Goal: Transaction & Acquisition: Book appointment/travel/reservation

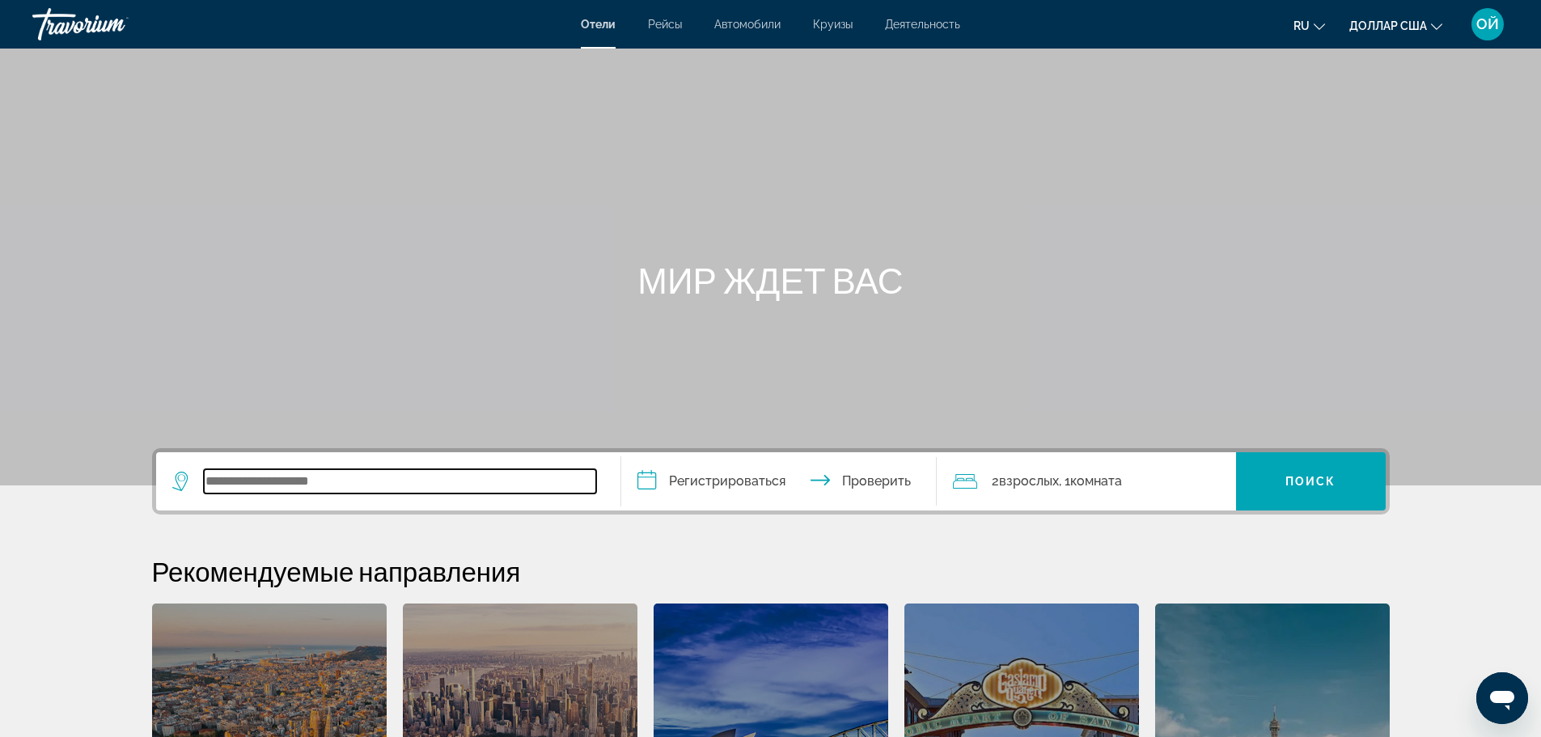
click at [355, 489] on input "Виджет поиска" at bounding box center [400, 481] width 392 height 24
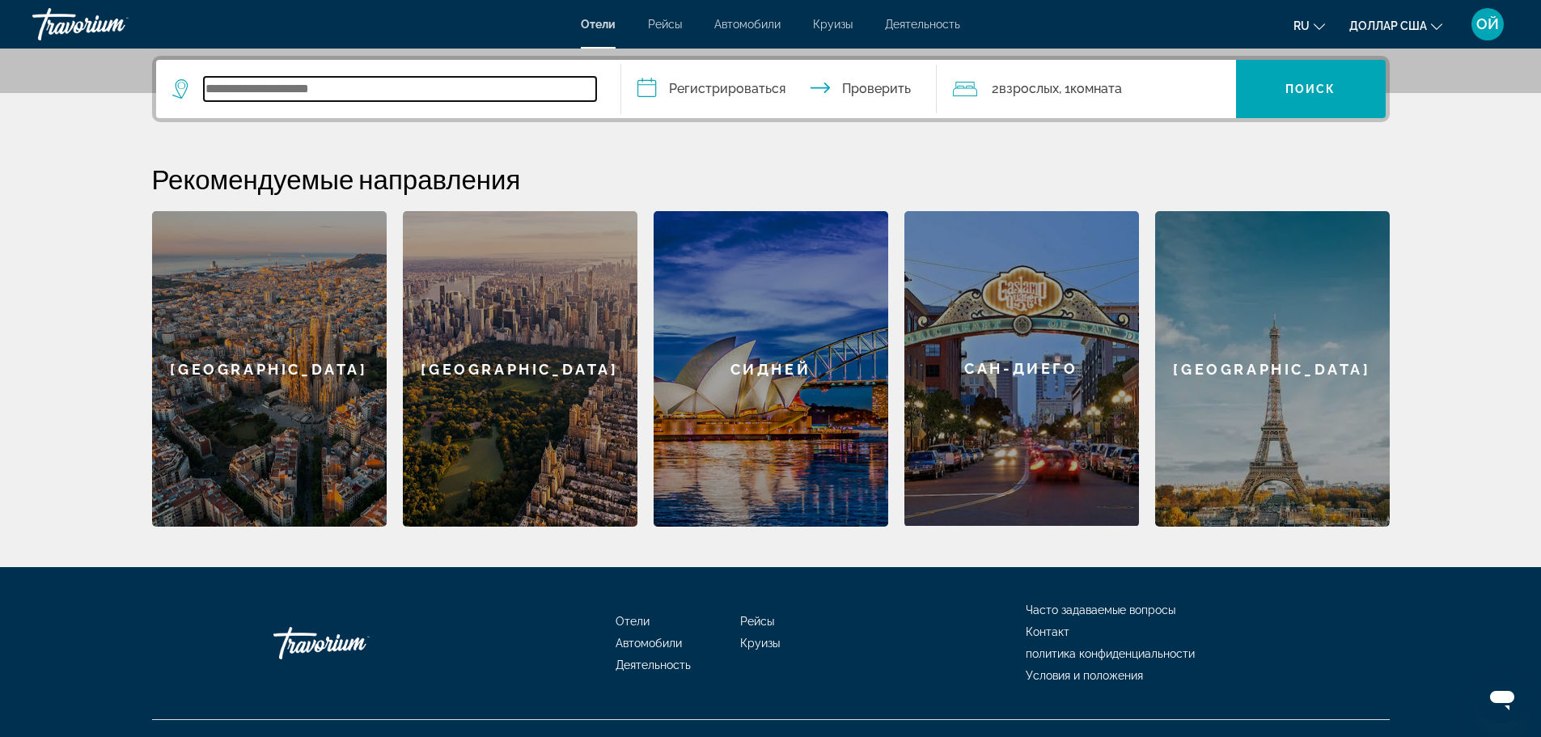
scroll to position [396, 0]
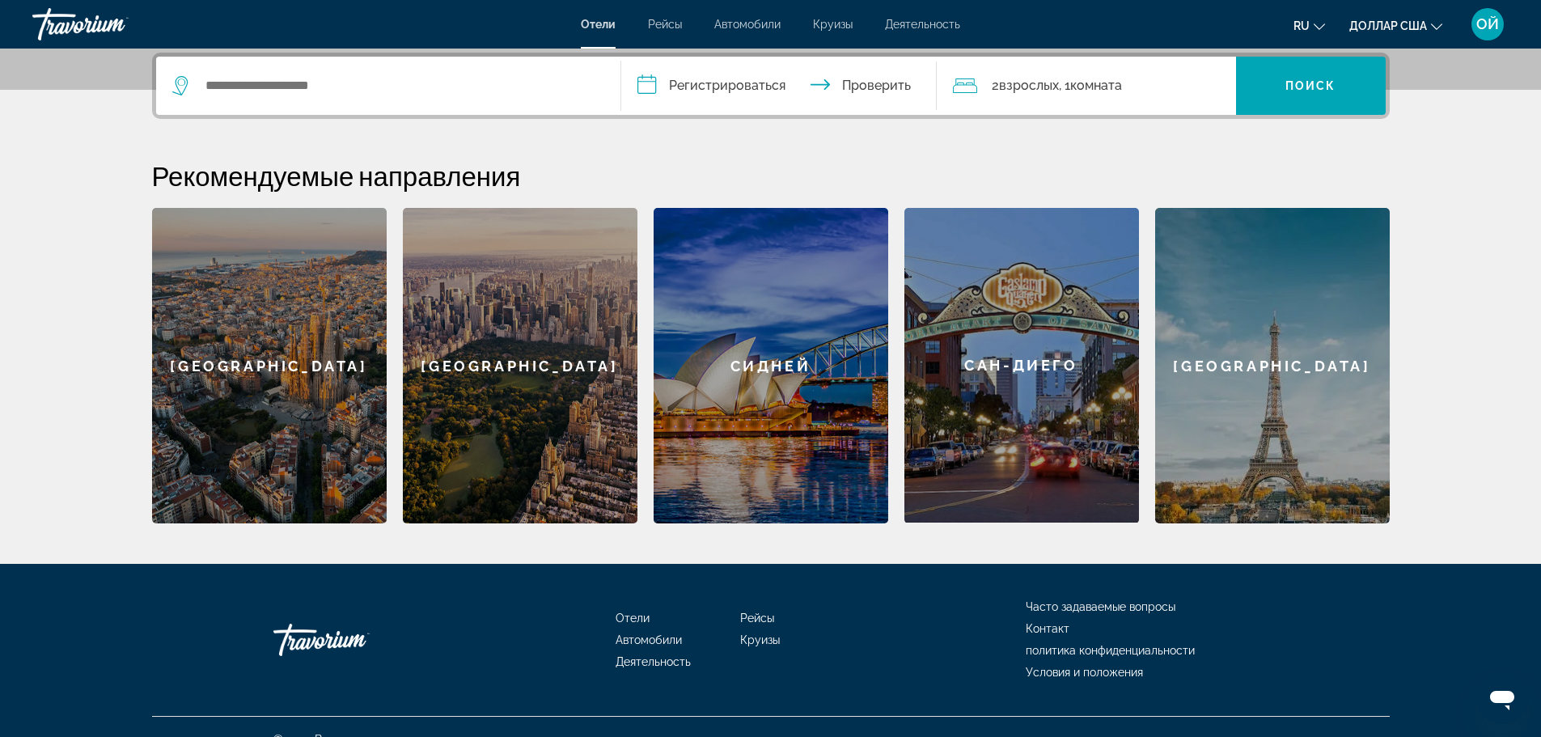
click at [1054, 96] on span "2 взрослых Взрослый" at bounding box center [1025, 85] width 67 height 23
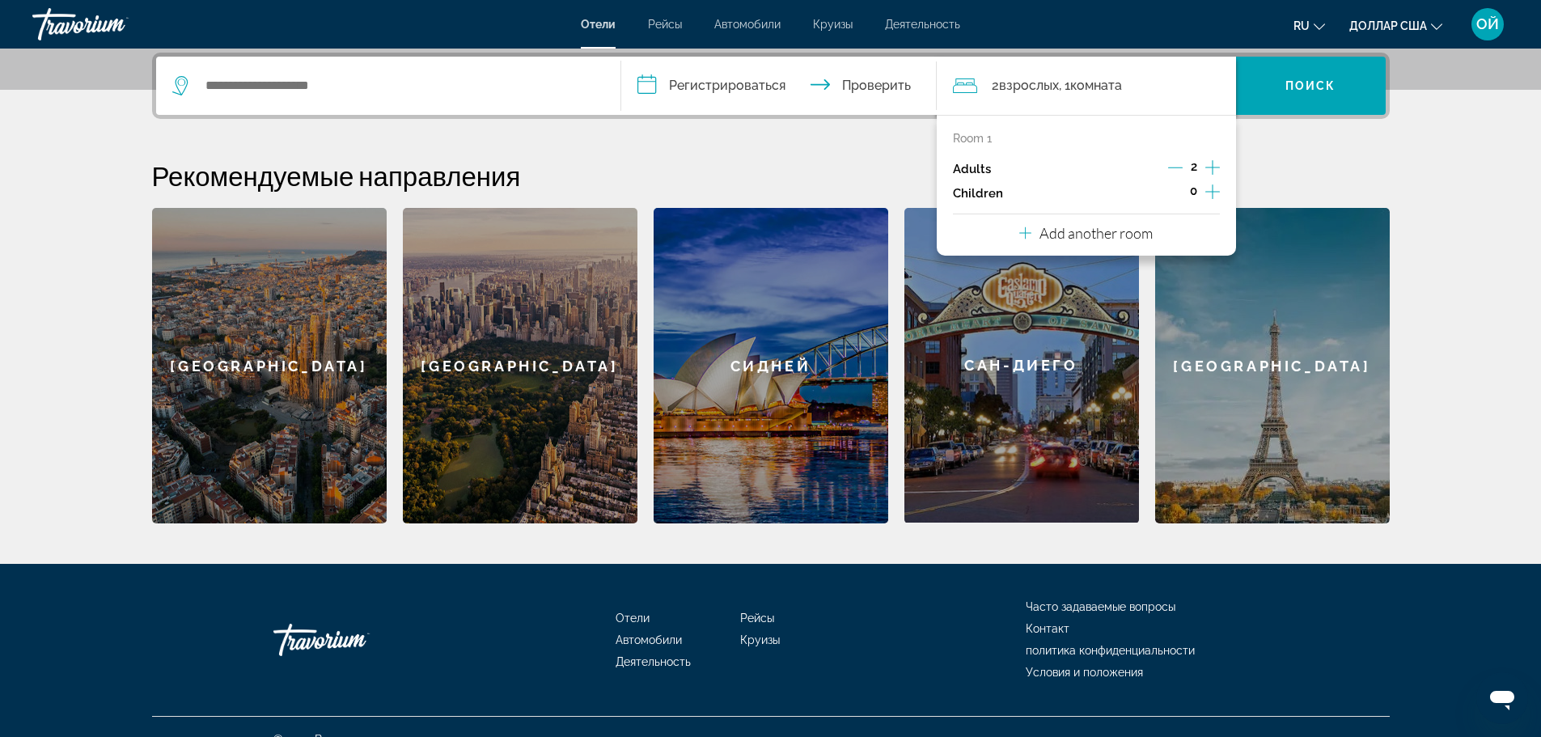
click at [1209, 193] on icon "Increment children" at bounding box center [1213, 191] width 15 height 19
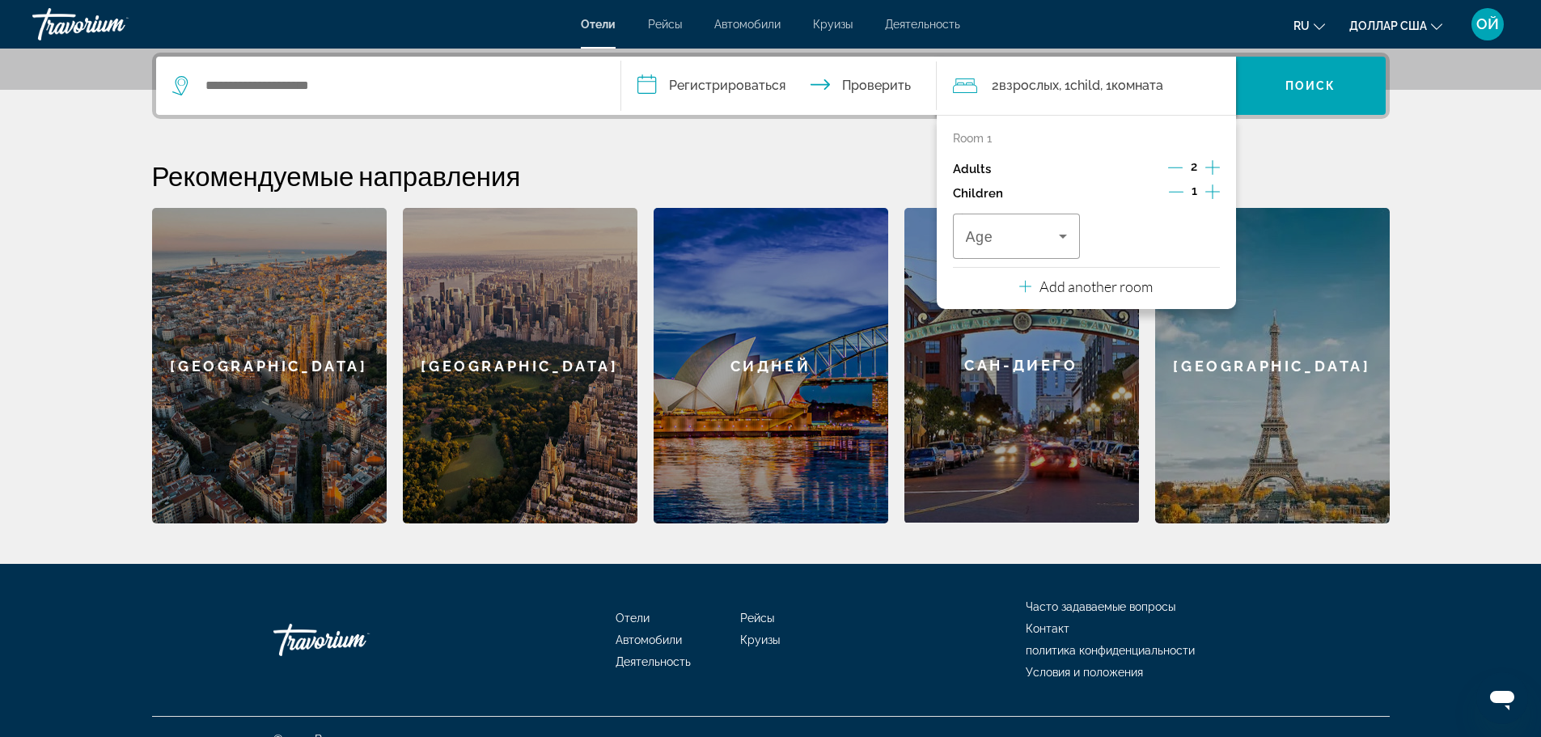
click at [1209, 193] on icon "Increment children" at bounding box center [1213, 191] width 15 height 19
click at [1054, 241] on icon "Travelers: 2 adults, 2 children" at bounding box center [1062, 236] width 19 height 19
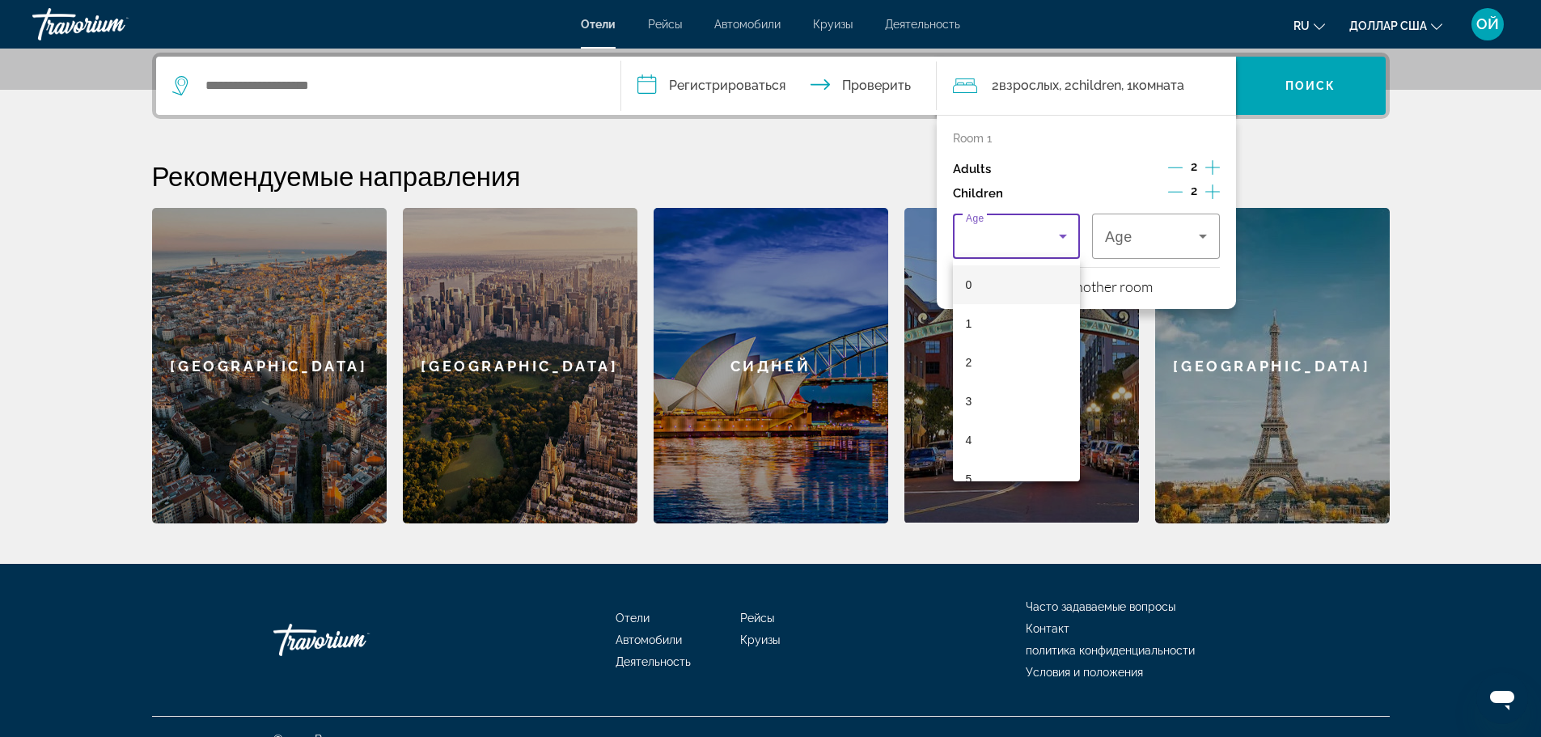
scroll to position [194, 0]
click at [987, 324] on mat-option "6" at bounding box center [1017, 323] width 128 height 39
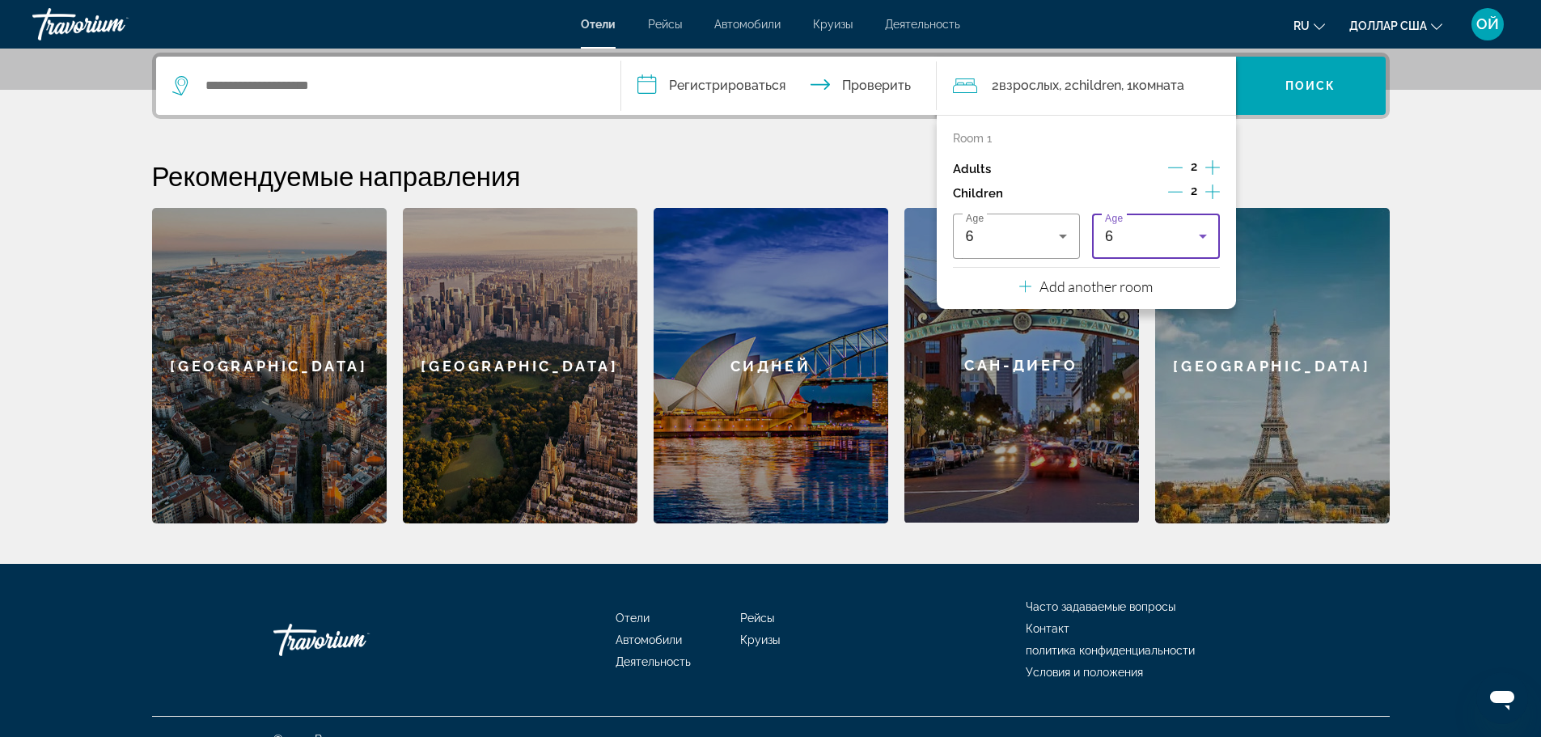
click at [1202, 232] on icon "Travelers: 2 adults, 2 children" at bounding box center [1202, 236] width 19 height 19
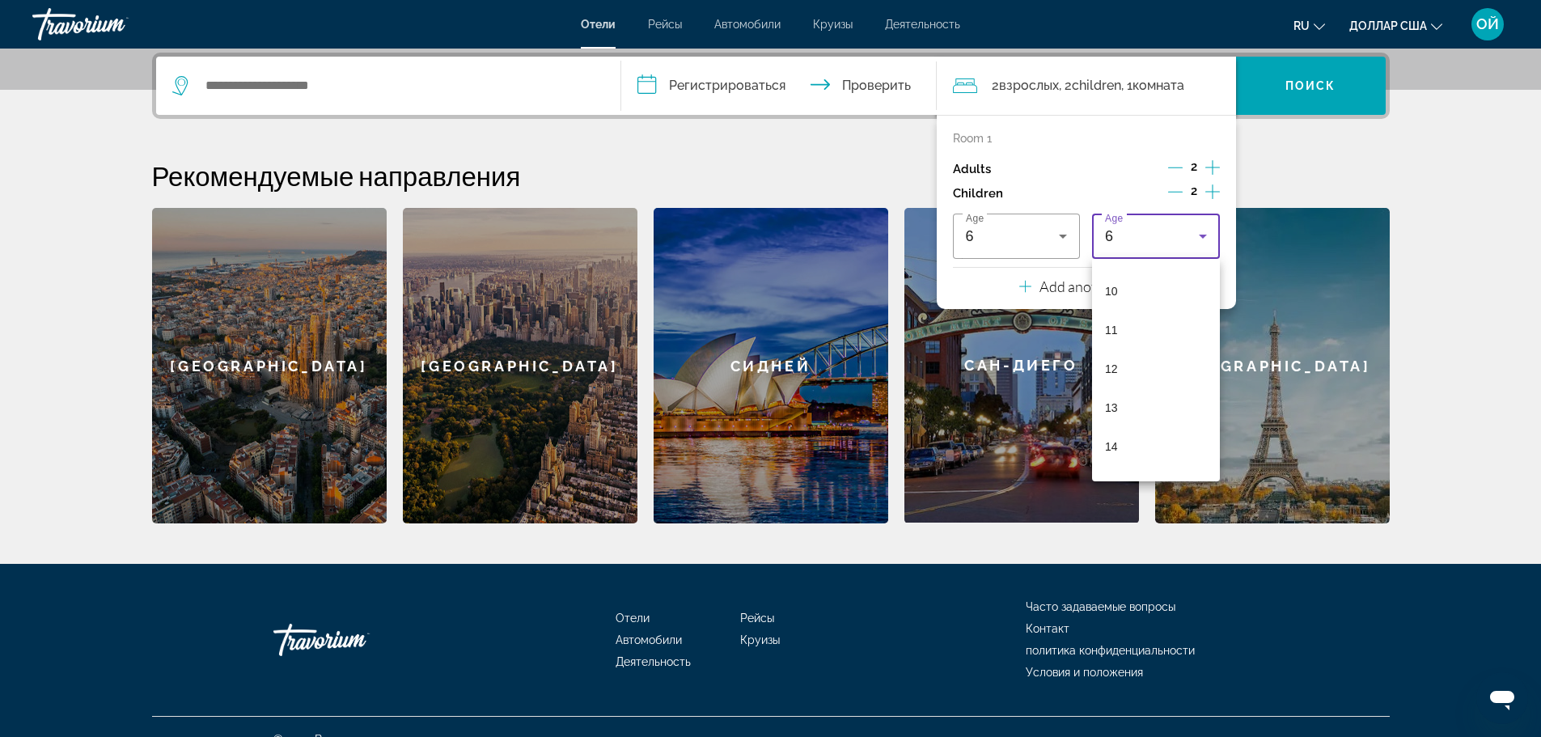
scroll to position [412, 0]
click at [1125, 456] on mat-option "15" at bounding box center [1156, 455] width 128 height 39
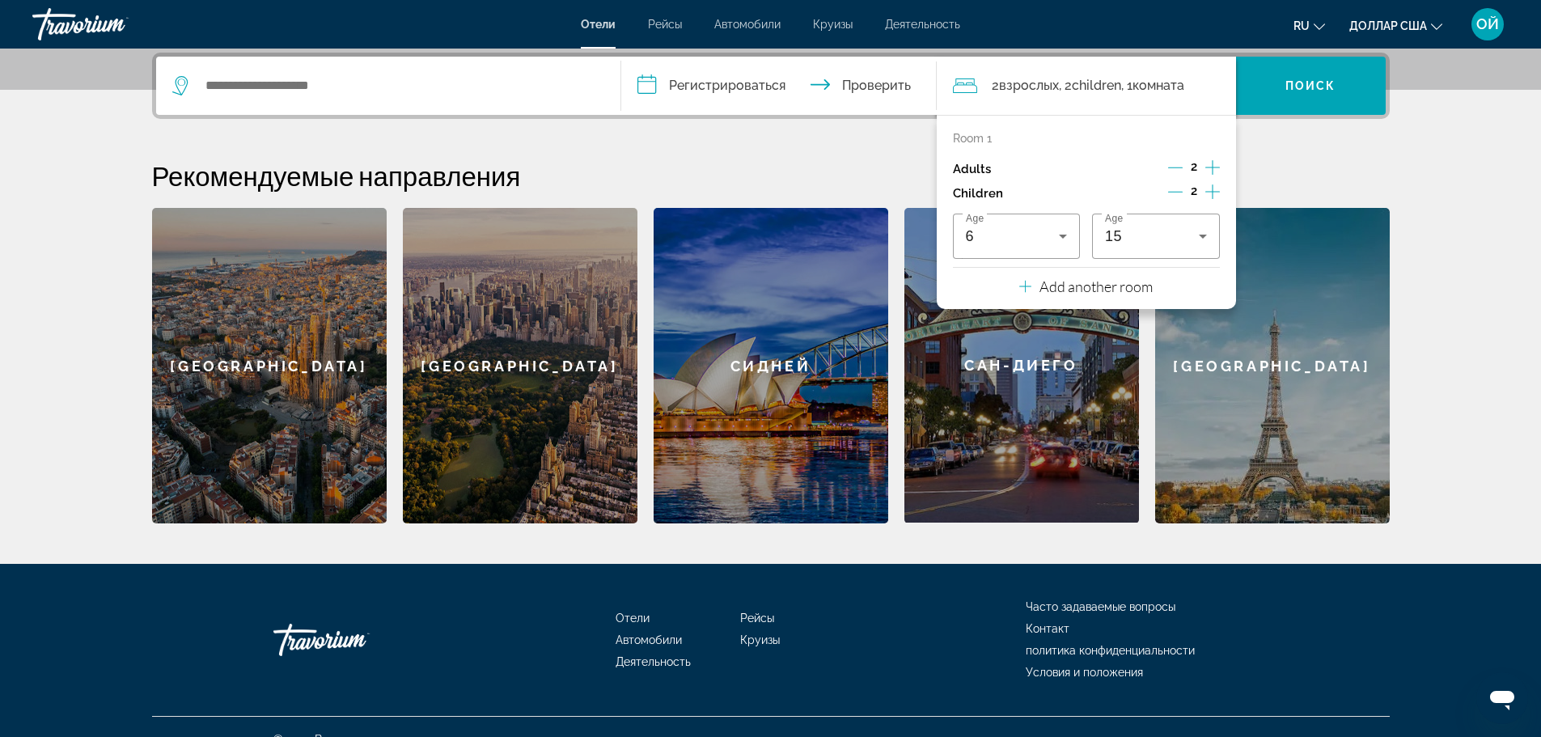
click at [1341, 173] on h2 "Рекомендуемые направления" at bounding box center [771, 175] width 1238 height 32
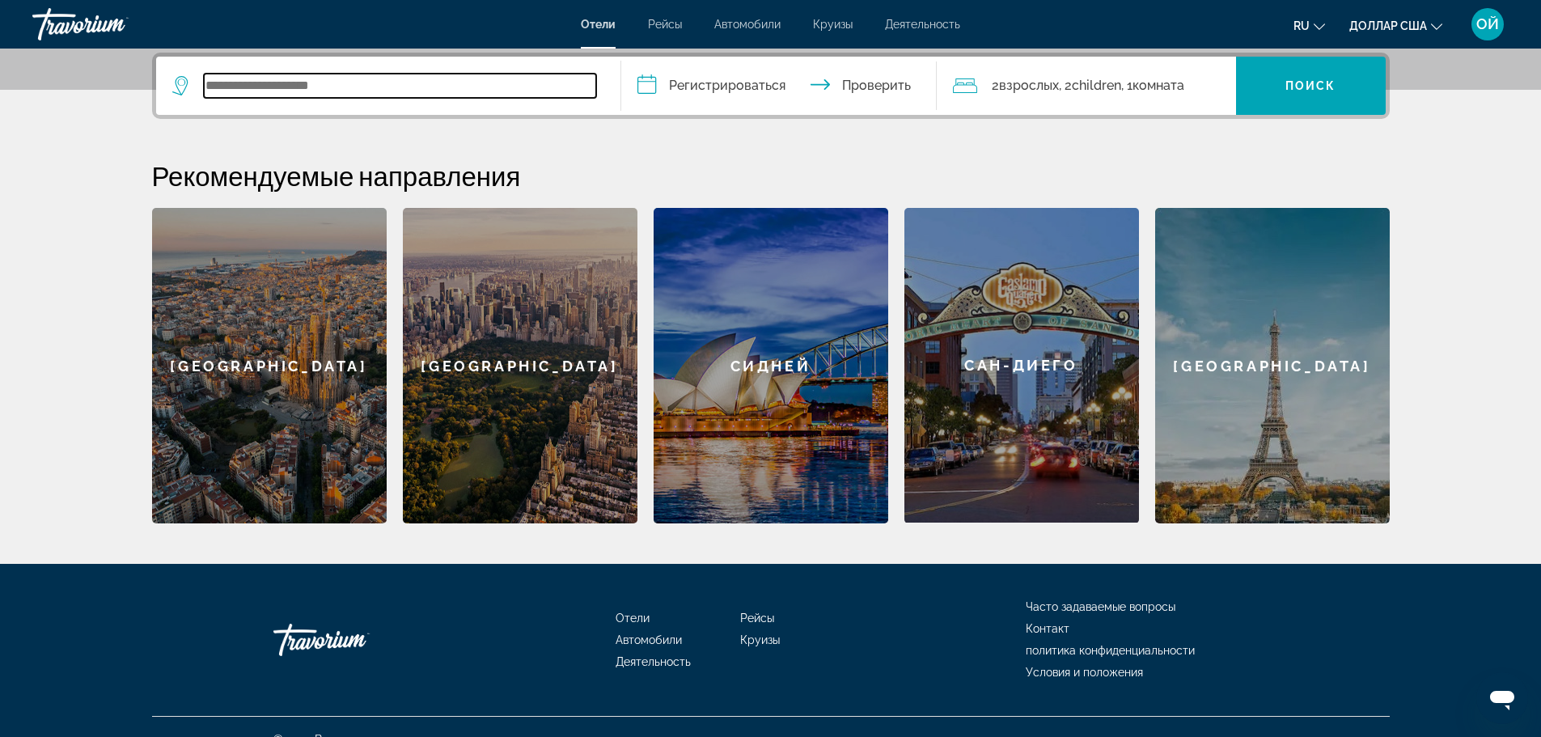
click at [417, 81] on input "Виджет поиска" at bounding box center [400, 86] width 392 height 24
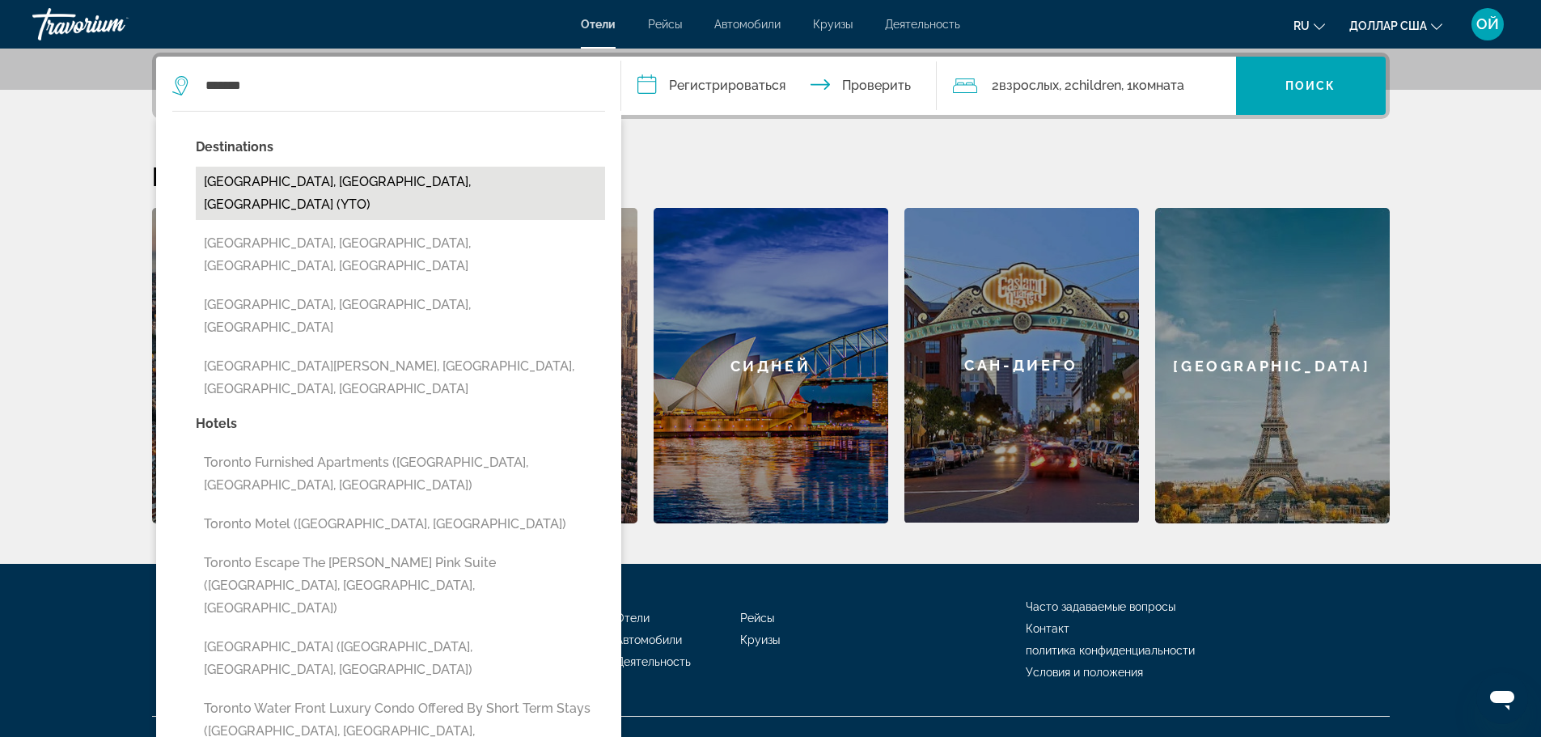
click at [307, 179] on button "[GEOGRAPHIC_DATA], [GEOGRAPHIC_DATA], [GEOGRAPHIC_DATA] (YTO)" at bounding box center [400, 193] width 409 height 53
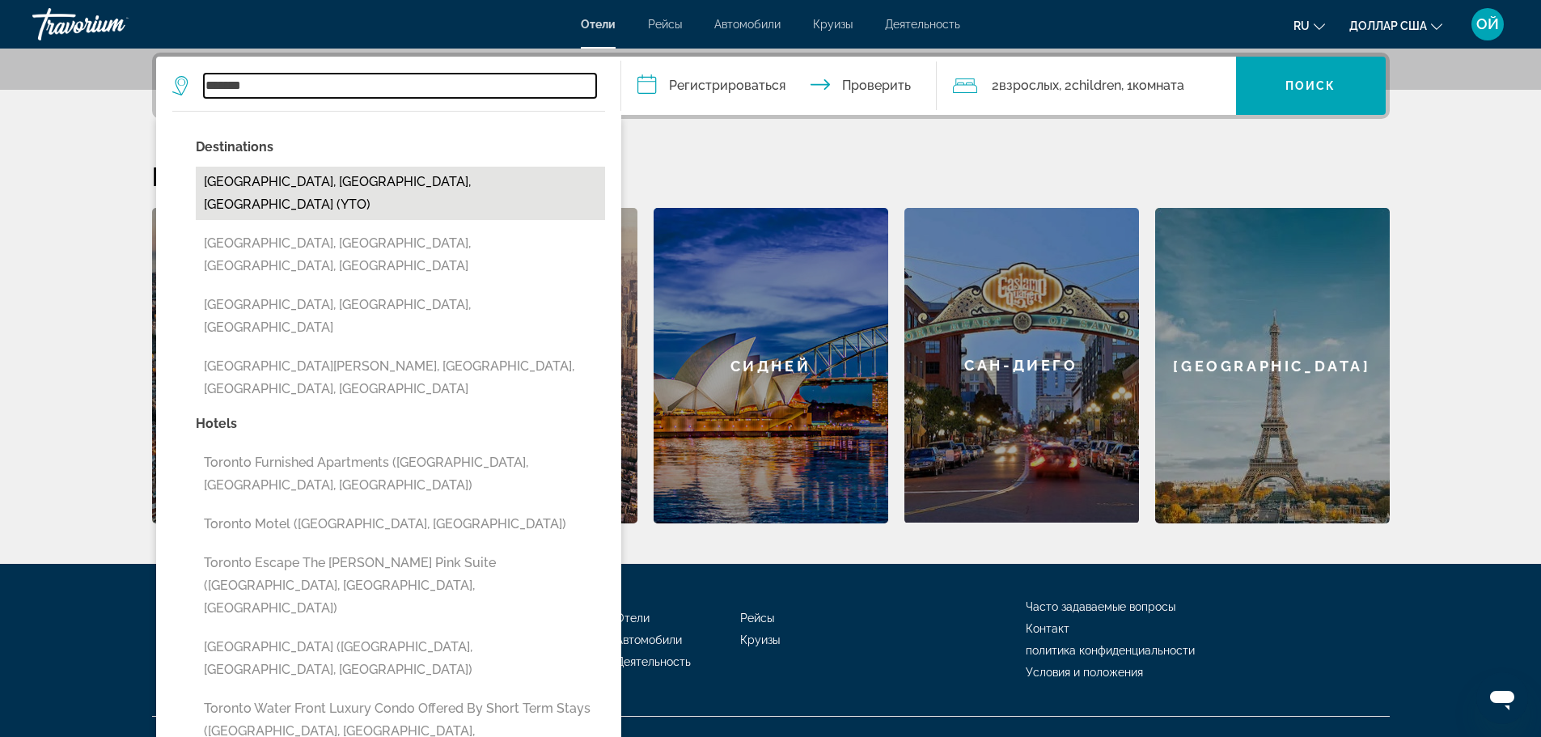
type input "**********"
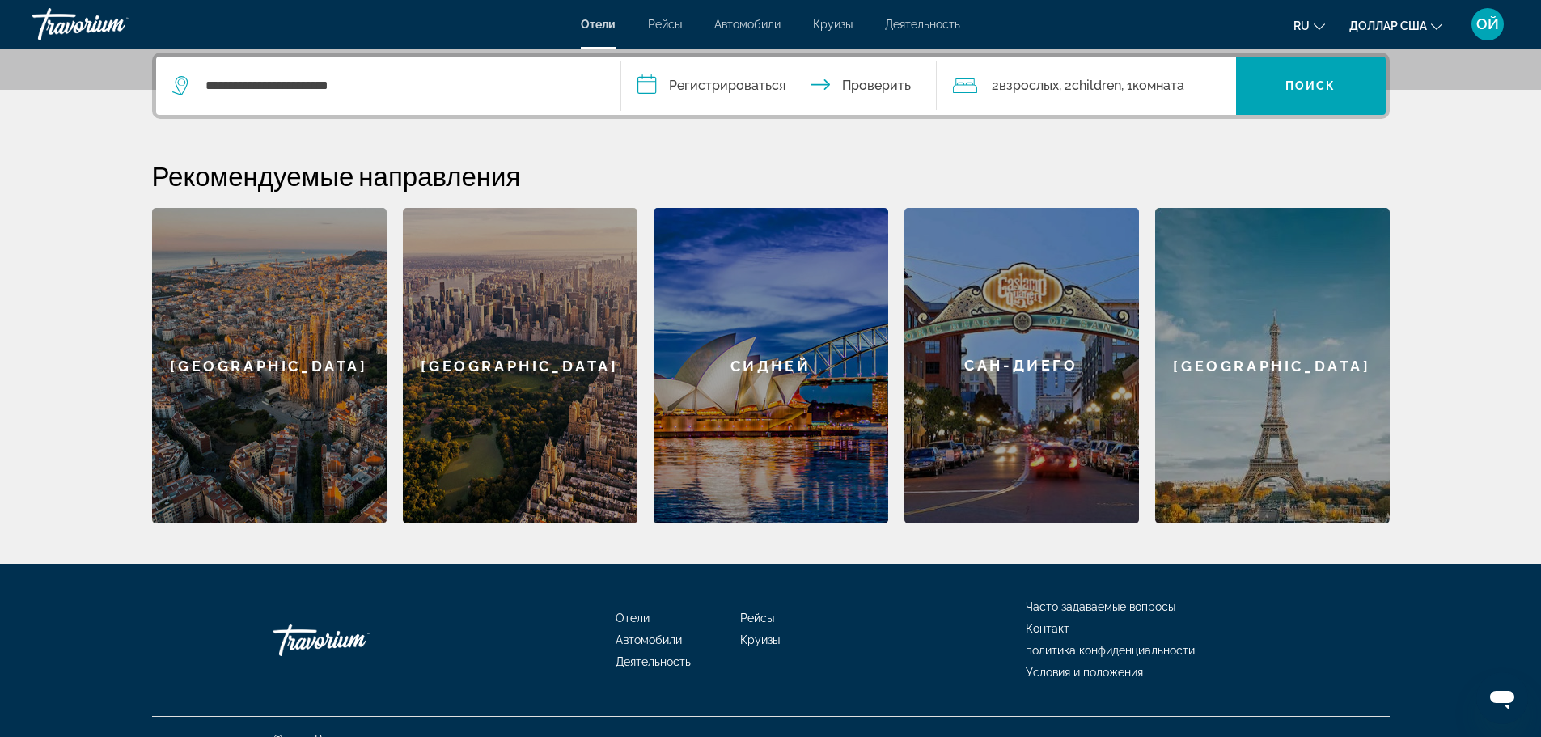
click at [675, 79] on input "**********" at bounding box center [782, 88] width 322 height 63
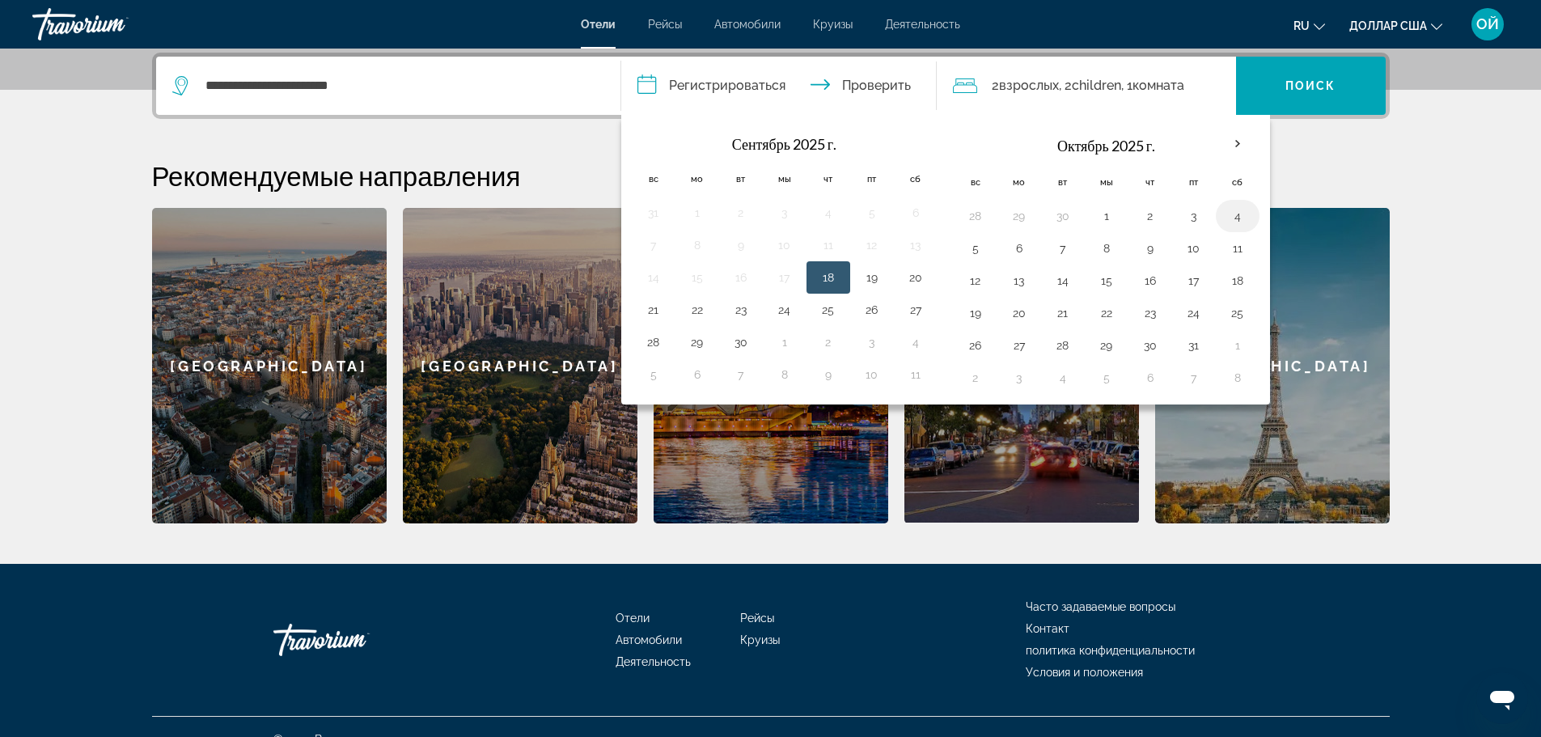
click at [1237, 217] on button "4" at bounding box center [1238, 216] width 26 height 23
click at [1019, 254] on button "6" at bounding box center [1019, 248] width 26 height 23
type input "**********"
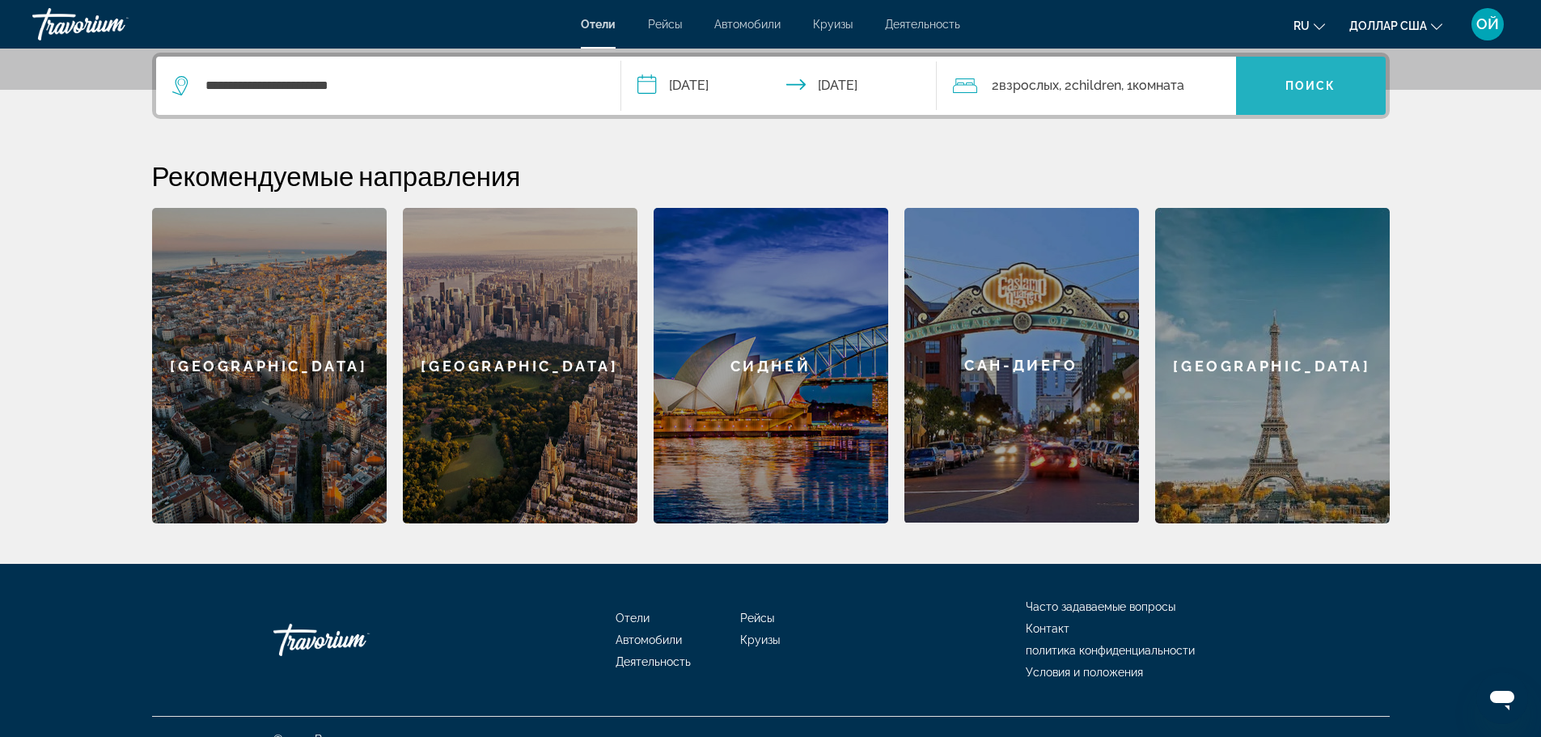
click at [1307, 92] on span "Виджет поиска" at bounding box center [1311, 85] width 150 height 39
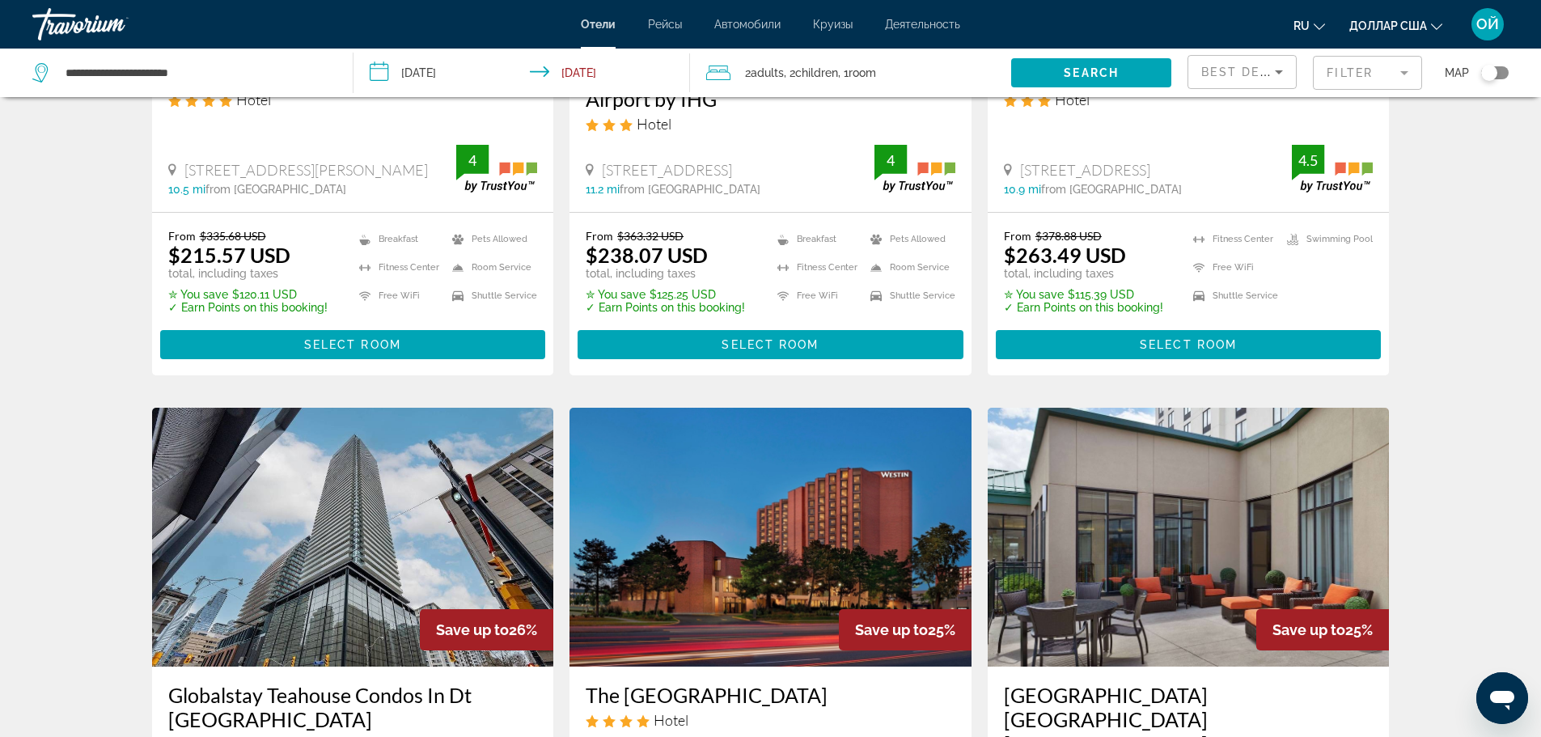
scroll to position [431, 0]
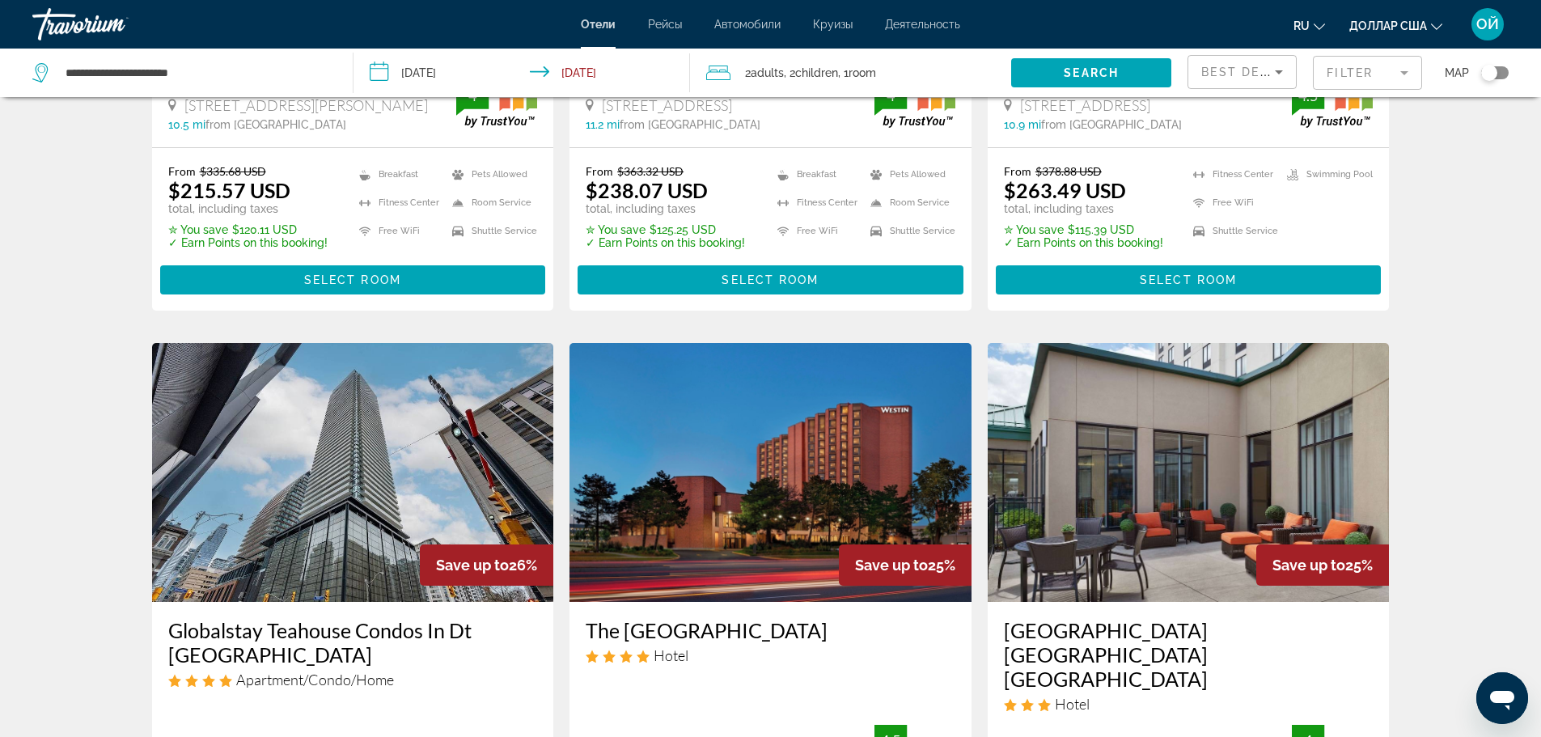
click at [1441, 28] on icon "Изменить валюту" at bounding box center [1436, 26] width 11 height 11
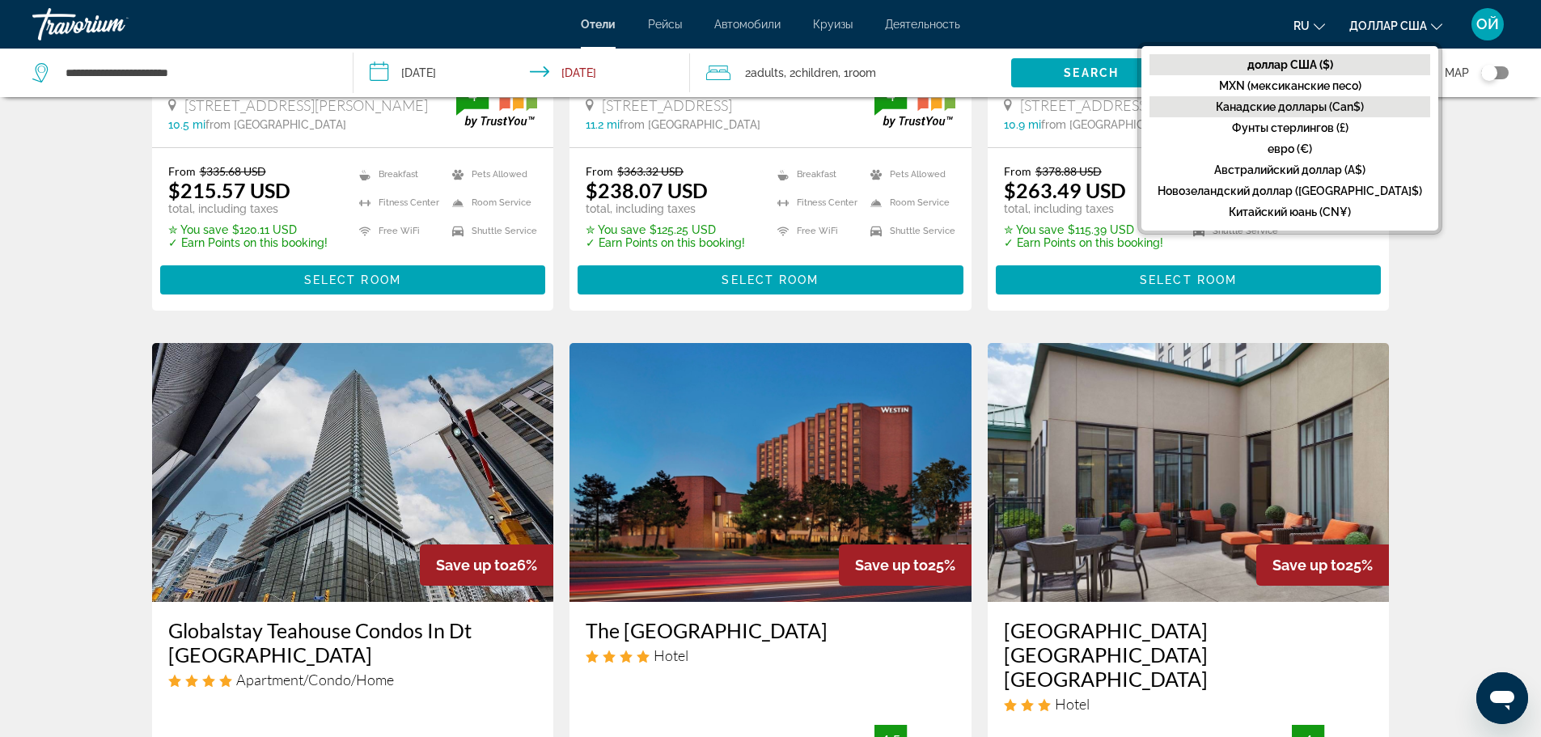
click at [1355, 104] on font "Канадские доллары (Can$)" at bounding box center [1290, 106] width 148 height 13
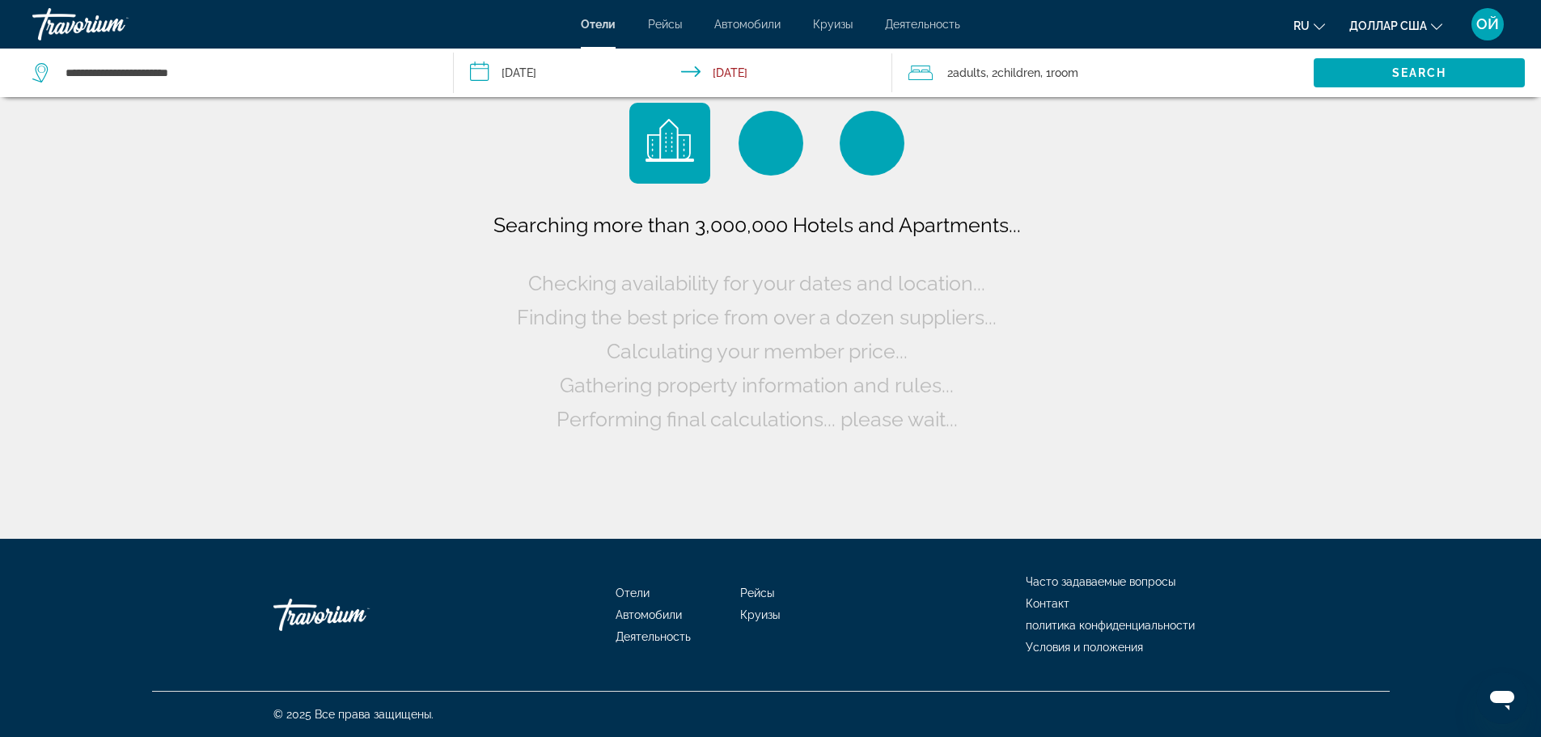
scroll to position [0, 0]
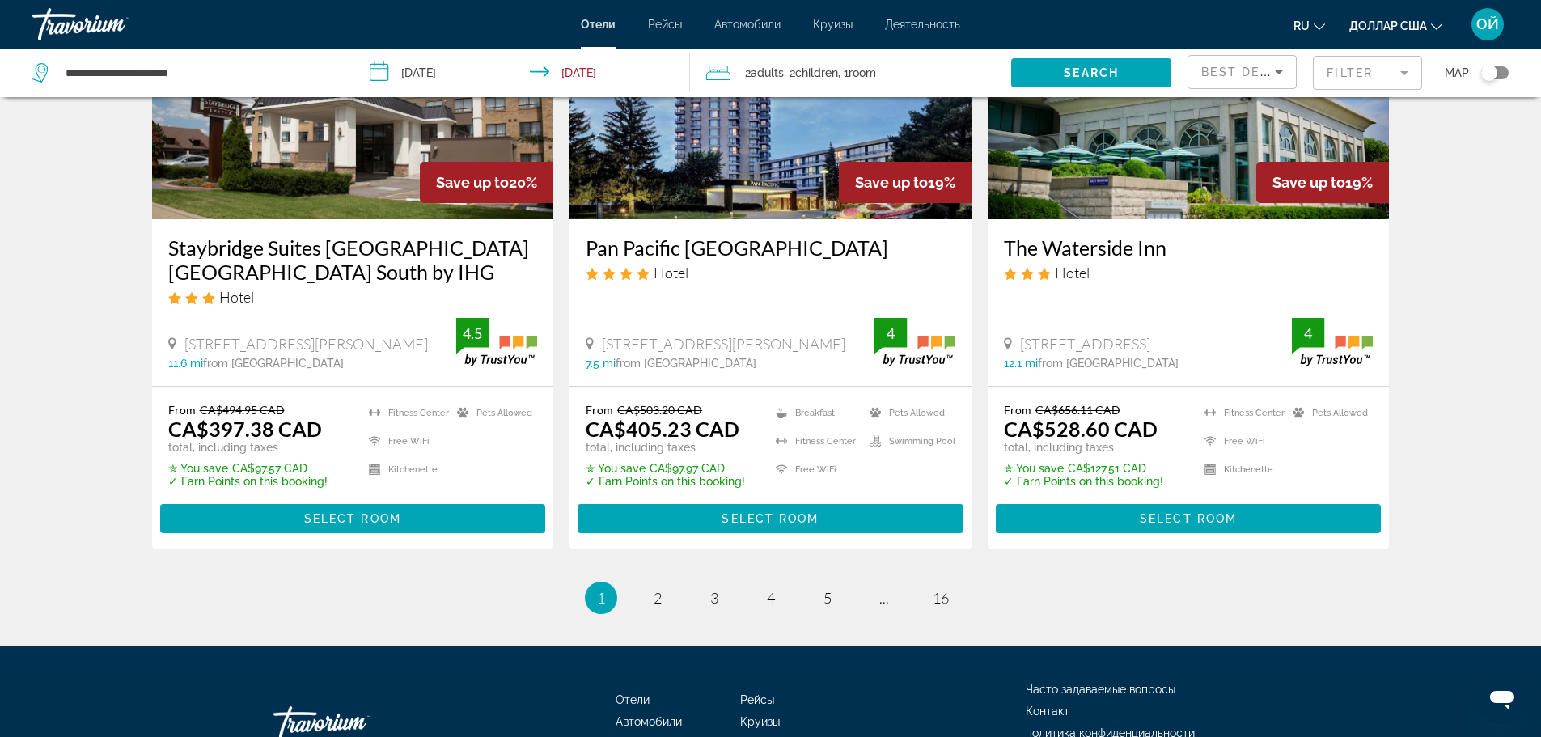
scroll to position [2122, 0]
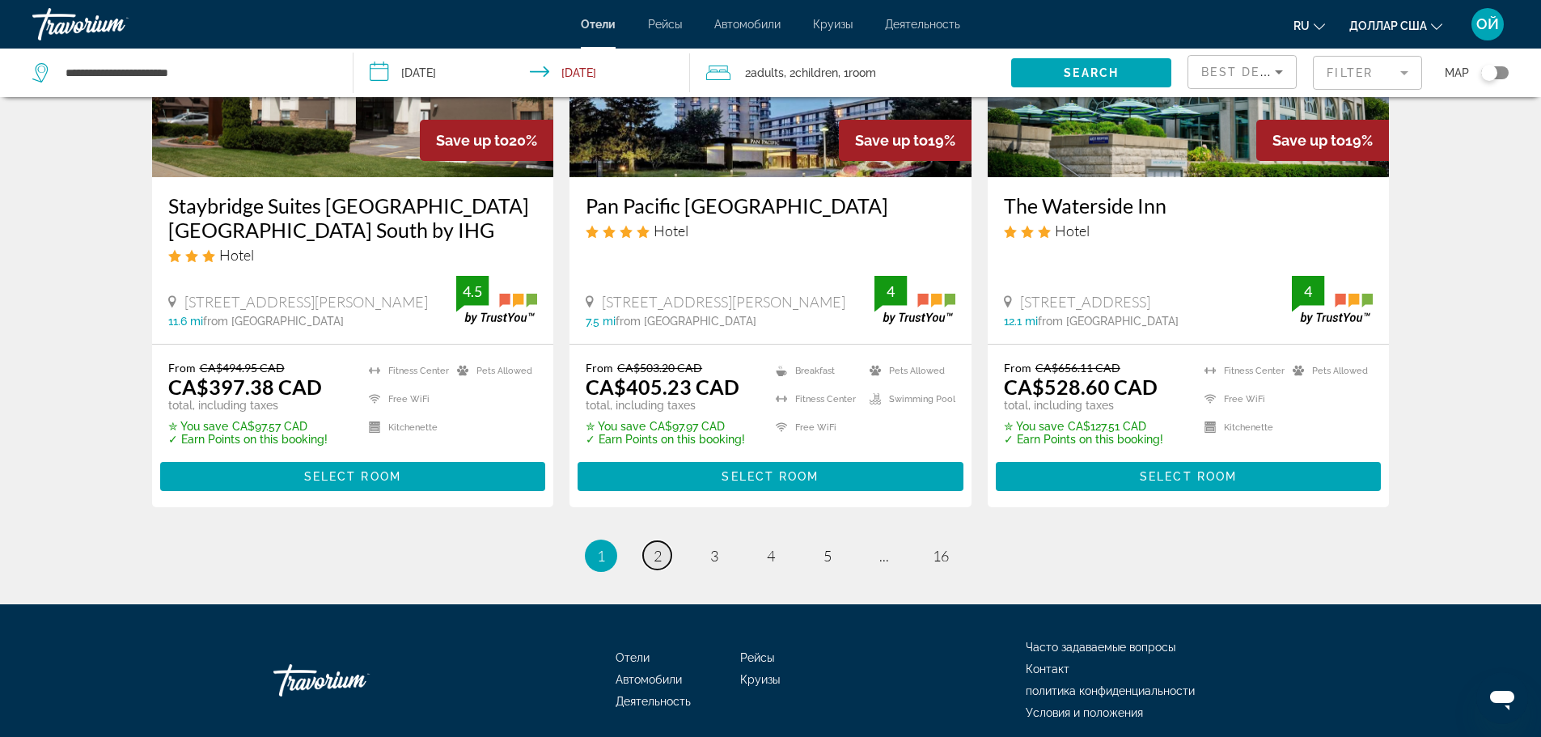
click at [646, 541] on link "page 2" at bounding box center [657, 555] width 28 height 28
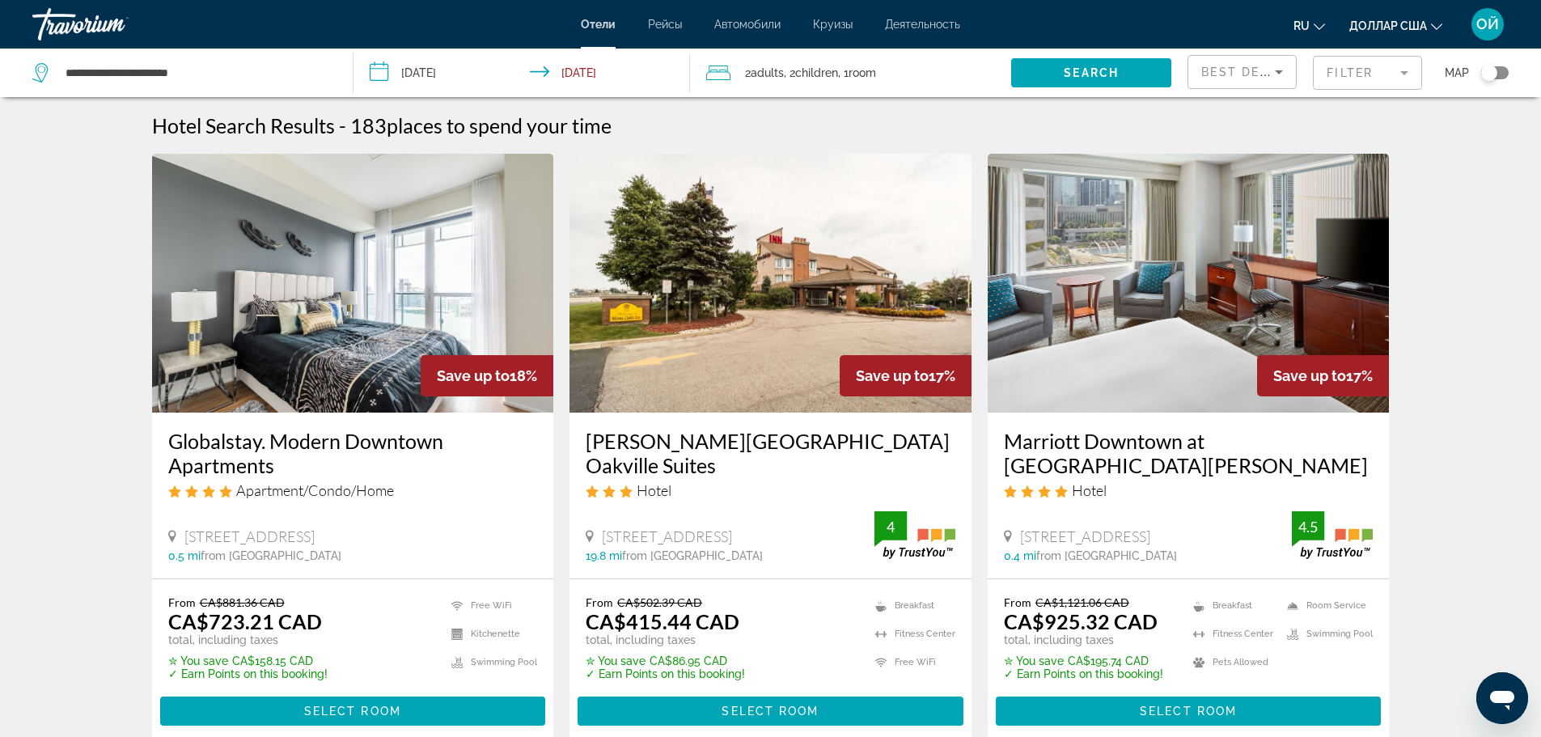
click at [1434, 28] on icon "Изменить валюту" at bounding box center [1436, 26] width 11 height 11
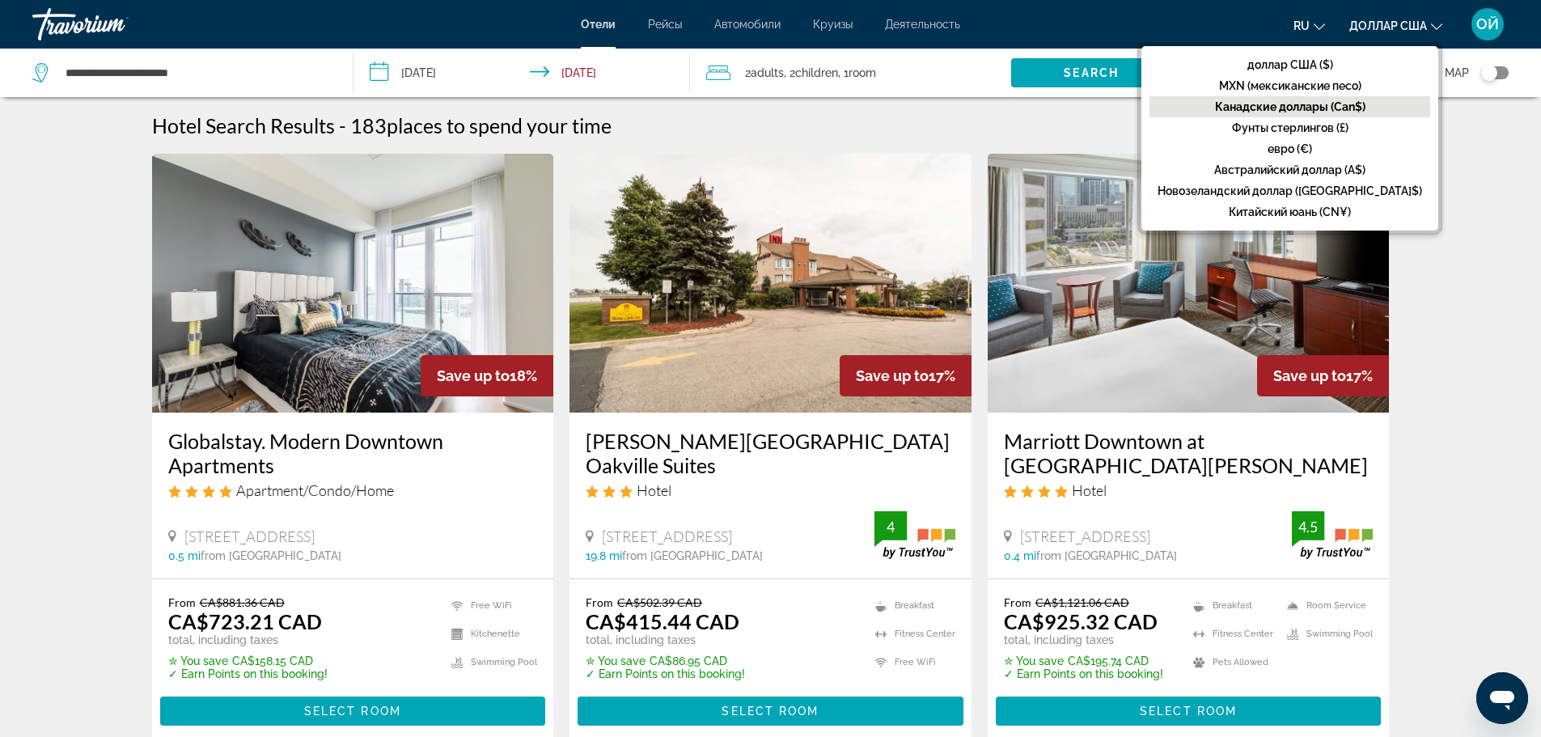
click at [1351, 108] on font "Канадские доллары (Can$)" at bounding box center [1290, 106] width 150 height 13
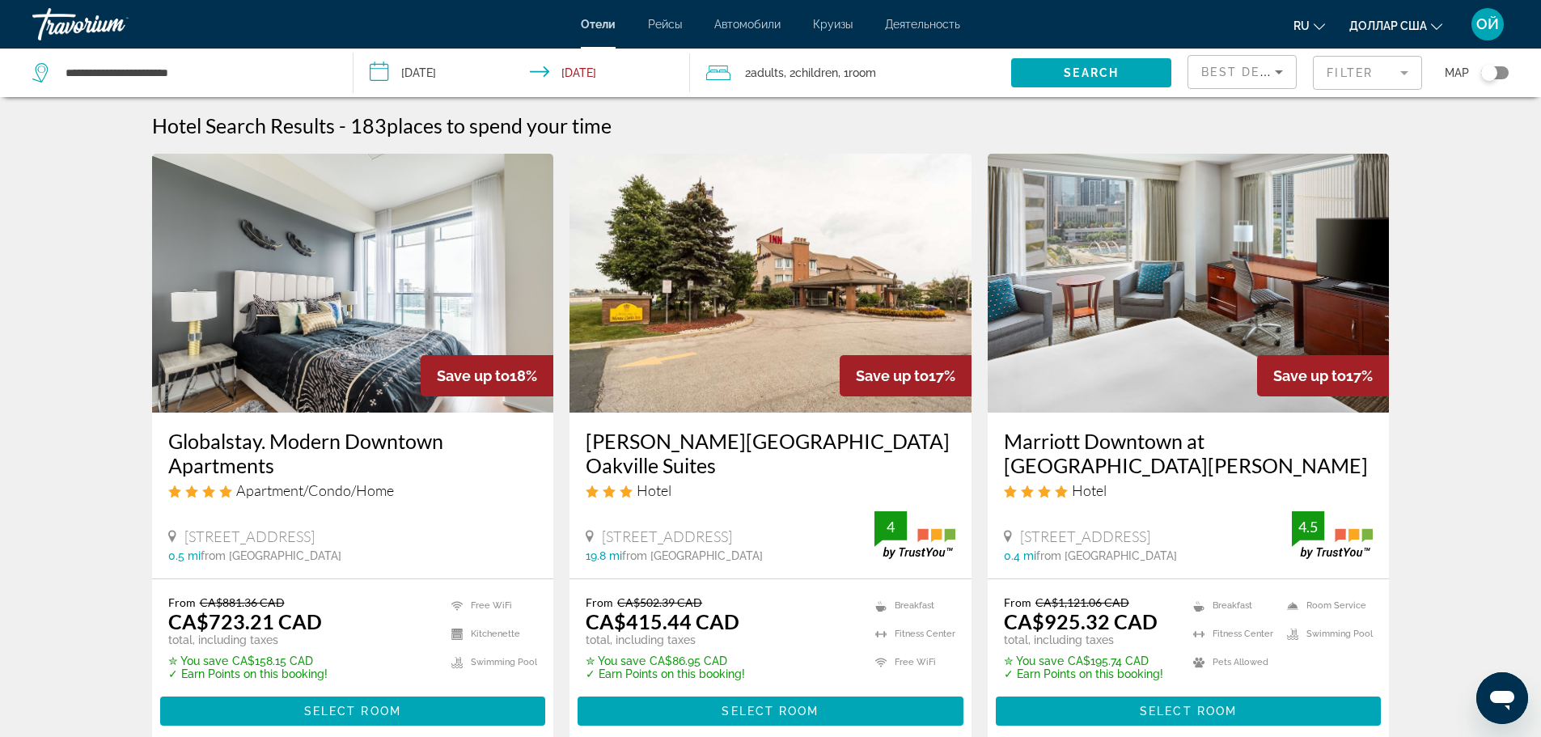
click at [1430, 25] on button "доллар США доллар США ($) MXN (мексиканские песо) Канадские доллары (Can$) Фунт…" at bounding box center [1396, 25] width 93 height 23
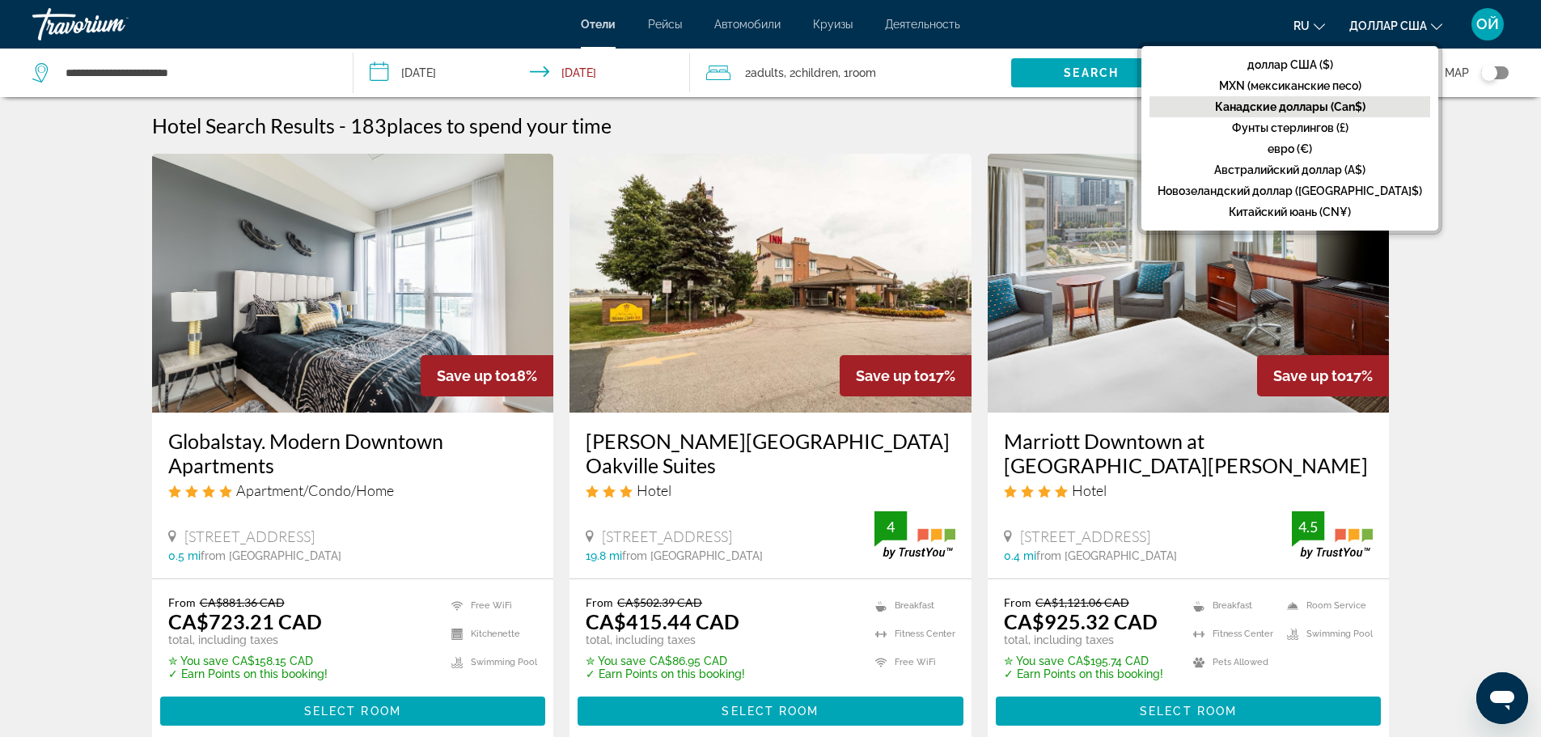
click at [1333, 106] on font "Канадские доллары (Can$)" at bounding box center [1290, 106] width 150 height 13
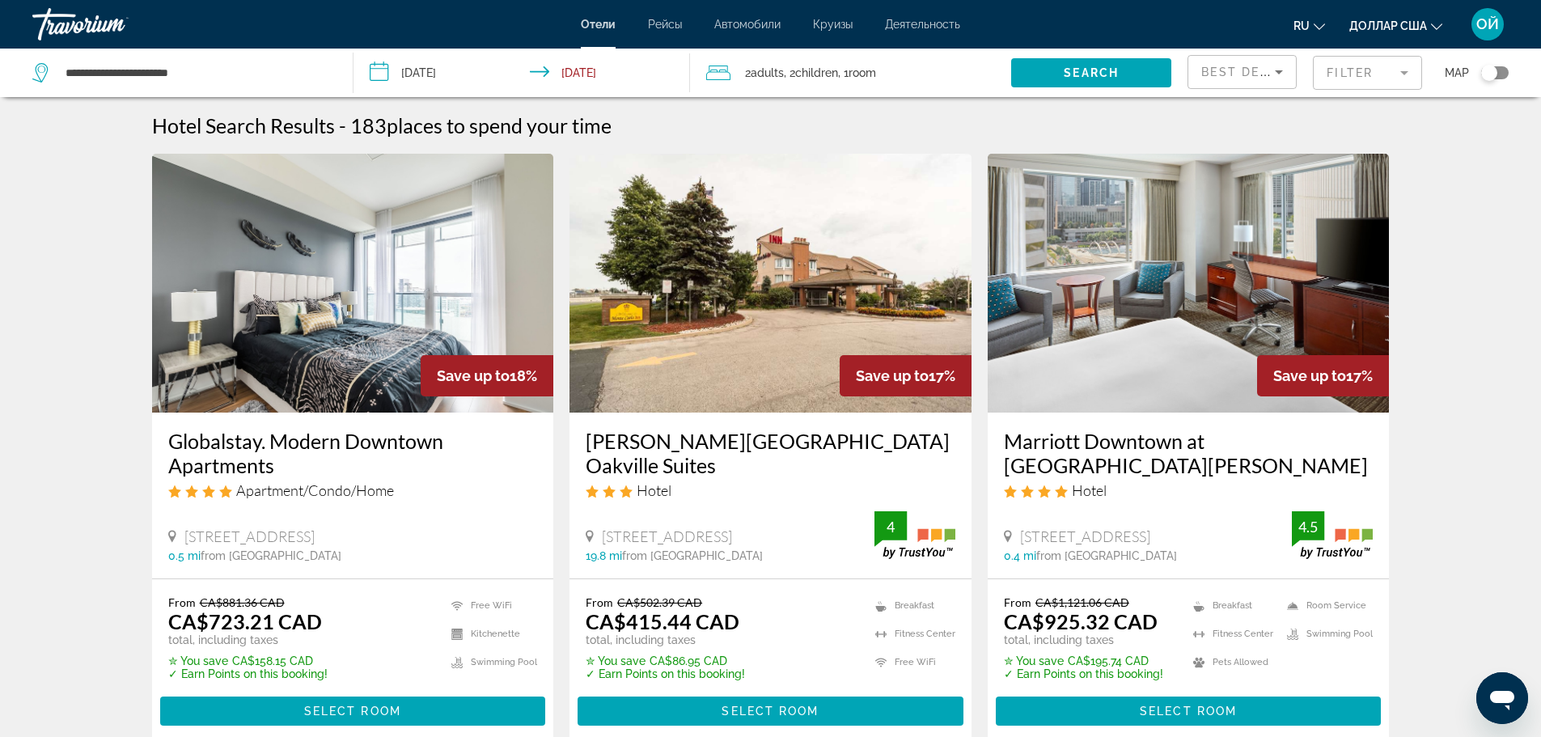
click at [1417, 20] on font "доллар США" at bounding box center [1389, 25] width 78 height 13
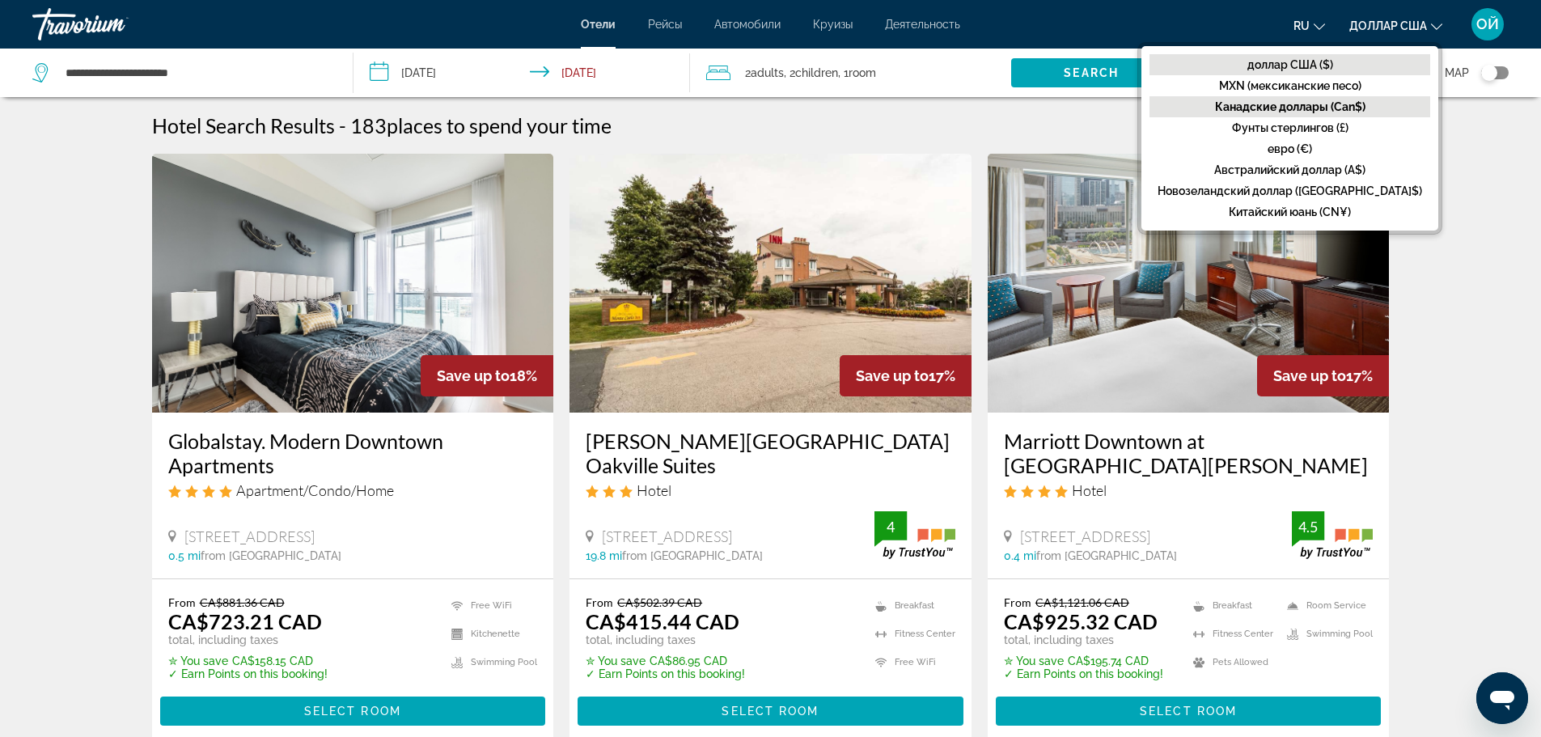
click at [1326, 63] on font "доллар США ($)" at bounding box center [1291, 64] width 86 height 13
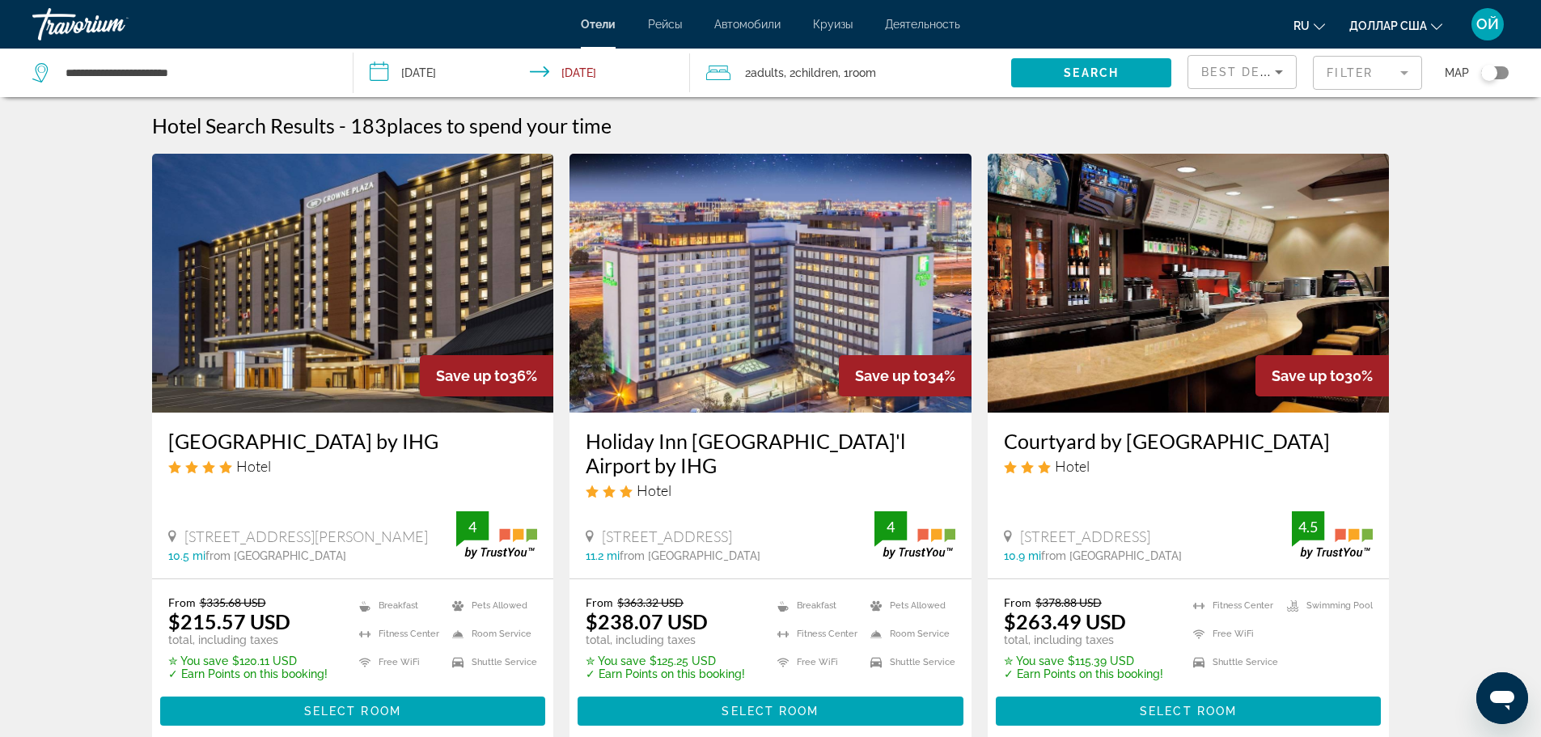
click at [1442, 26] on icon "Изменить валюту" at bounding box center [1436, 26] width 11 height 11
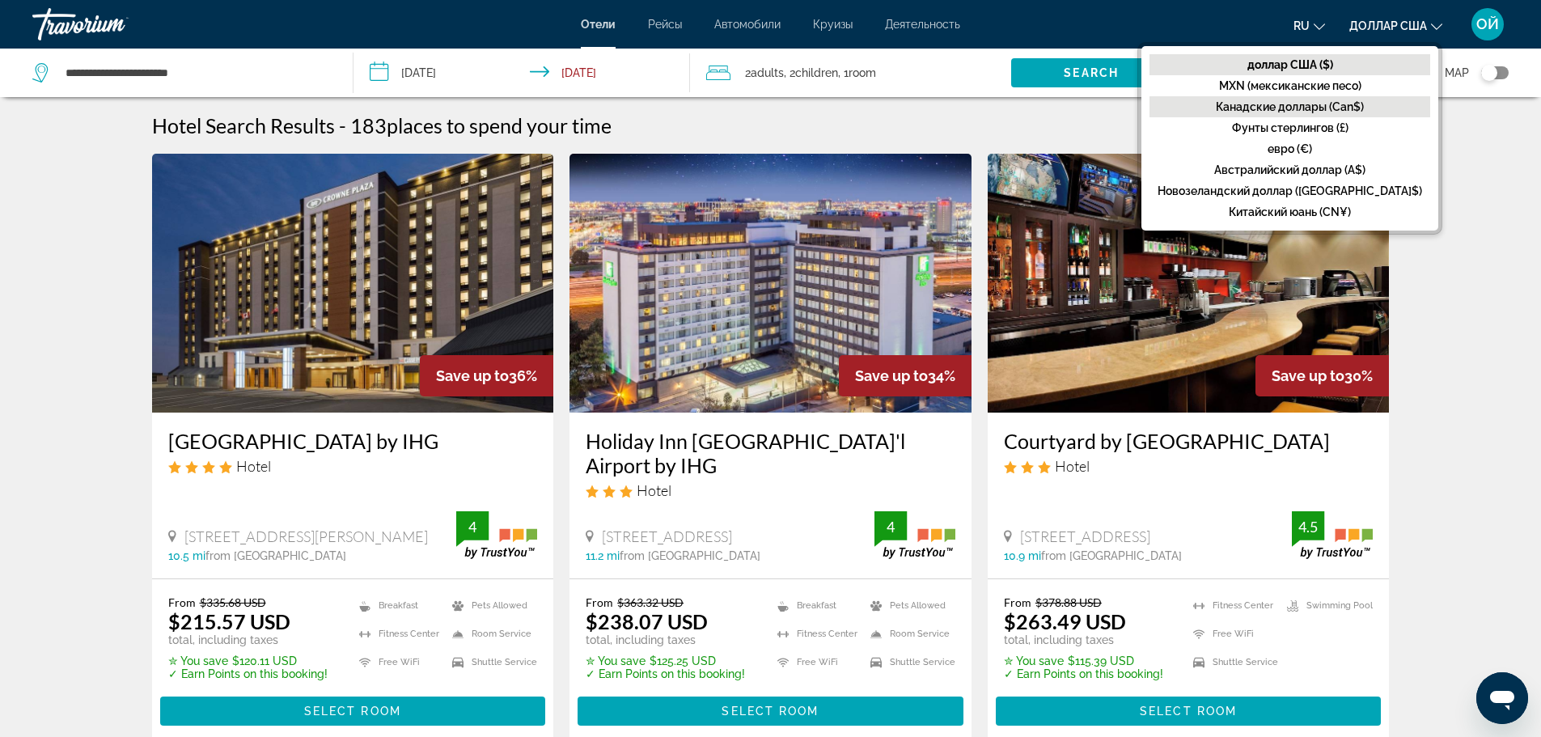
click at [1352, 104] on font "Канадские доллары (Can$)" at bounding box center [1290, 106] width 148 height 13
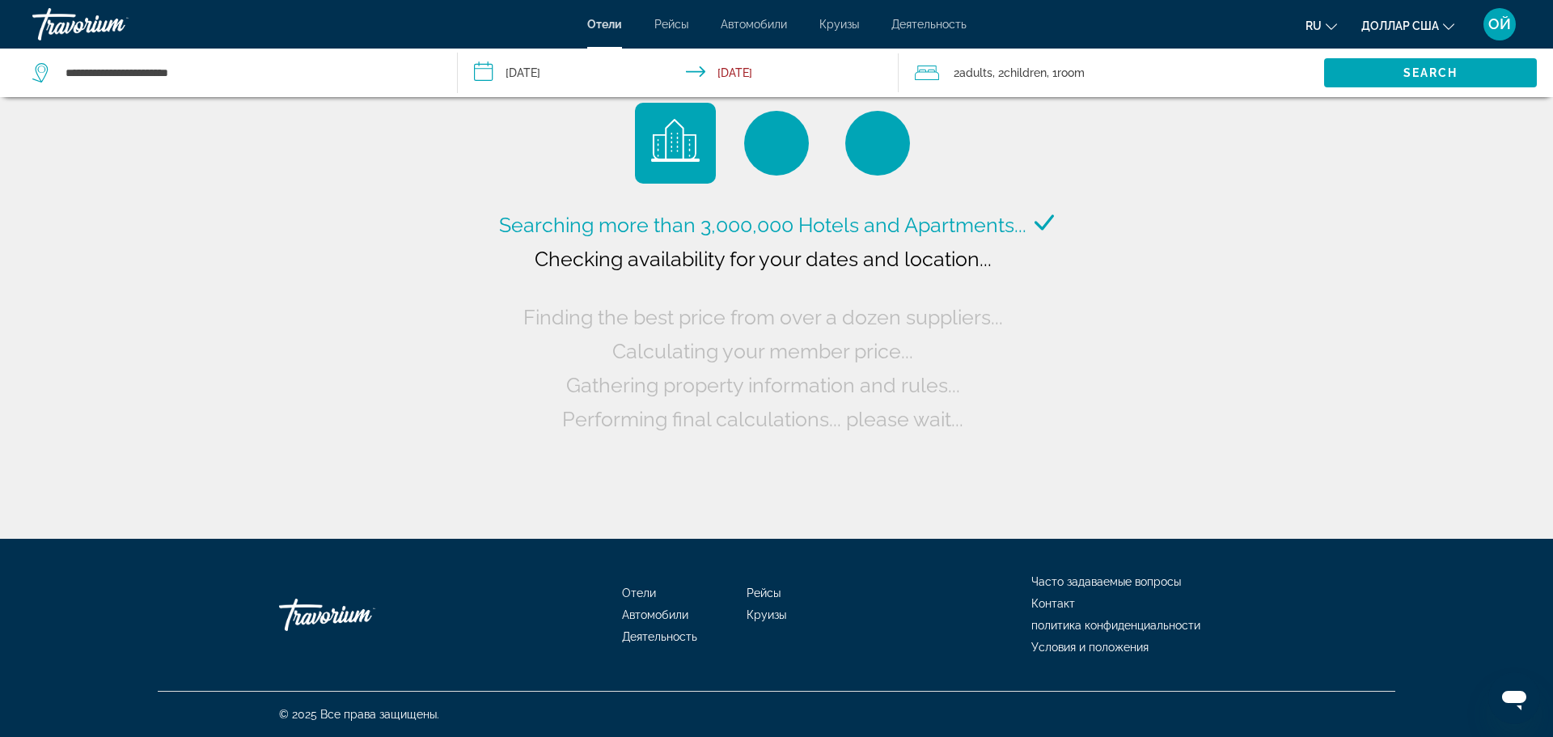
click at [1443, 21] on button "доллар США доллар США ($) MXN (мексиканские песо) Канадские доллары (Can$) Фунт…" at bounding box center [1408, 25] width 93 height 23
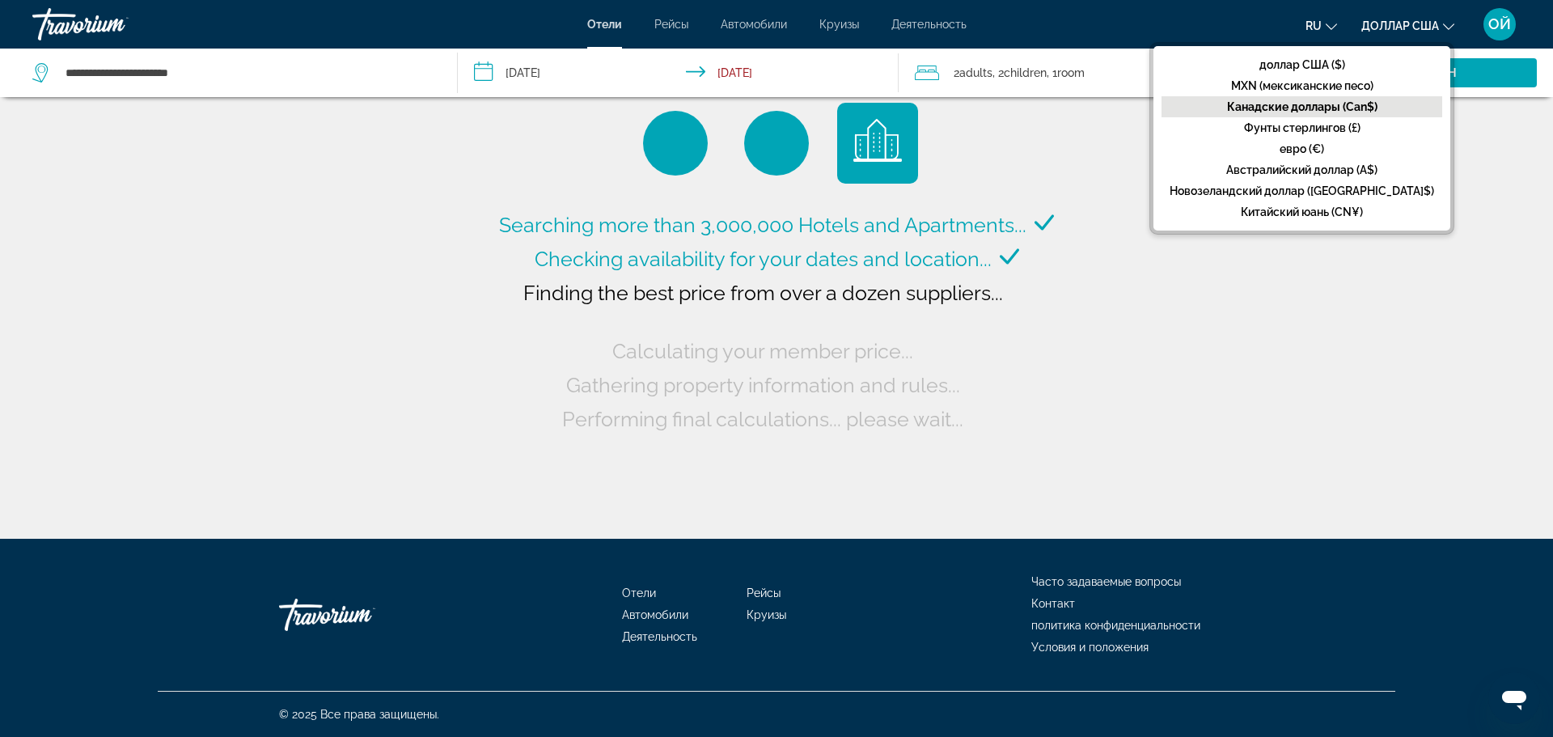
click at [1359, 103] on font "Канадские доллары (Can$)" at bounding box center [1302, 106] width 150 height 13
